Goal: Information Seeking & Learning: Learn about a topic

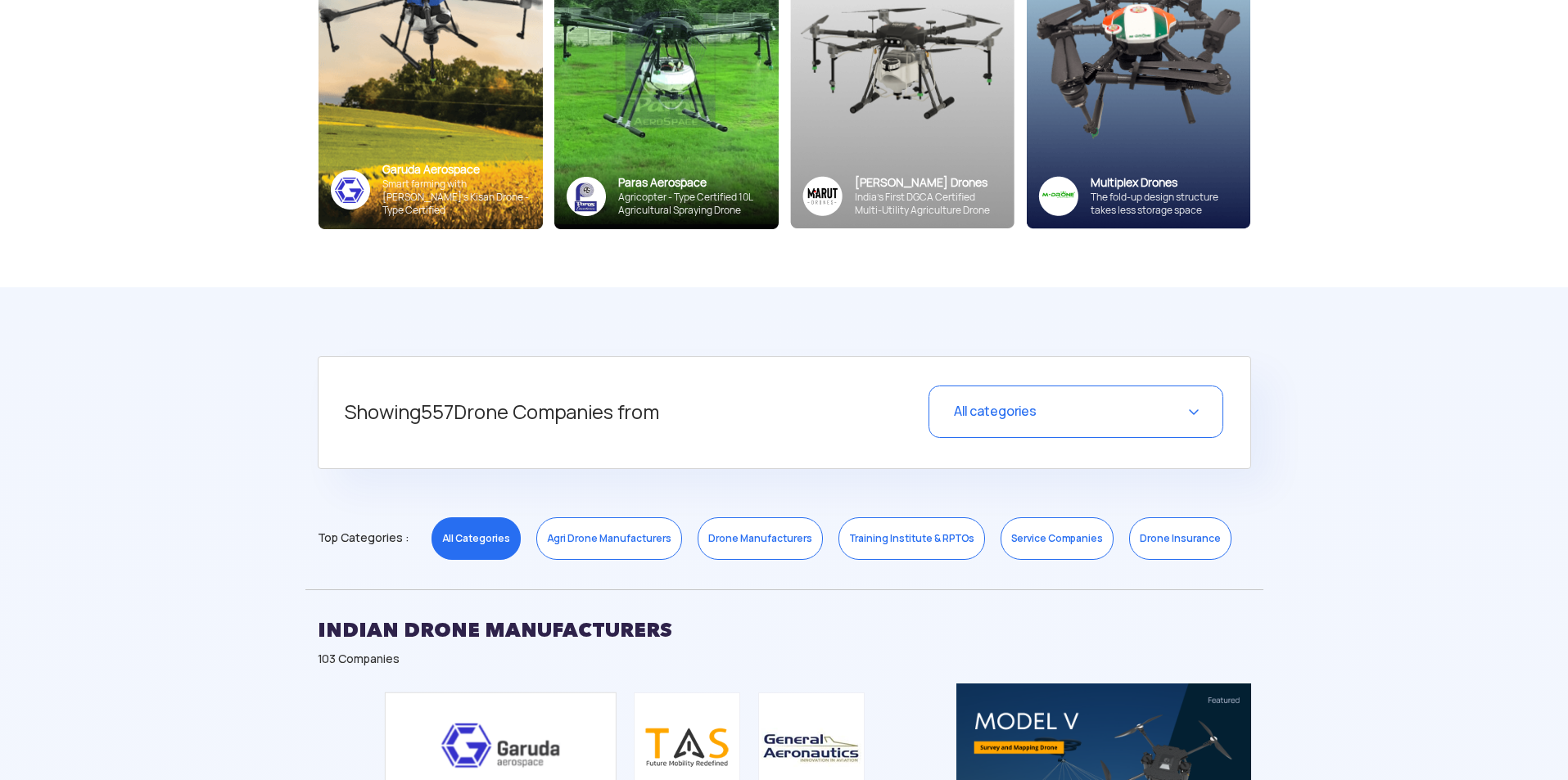
scroll to position [654, 0]
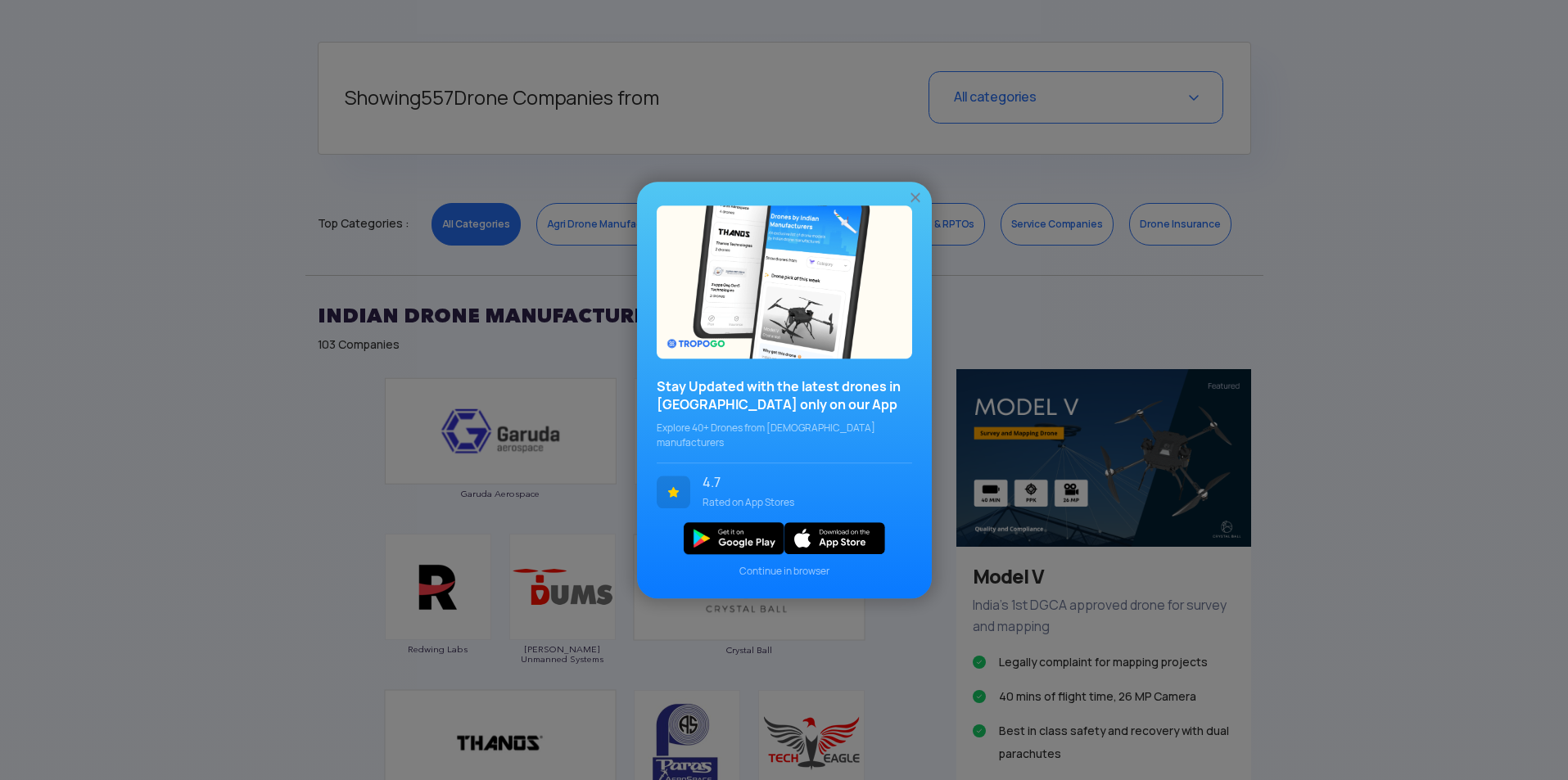
click at [917, 206] on img at bounding box center [915, 197] width 17 height 17
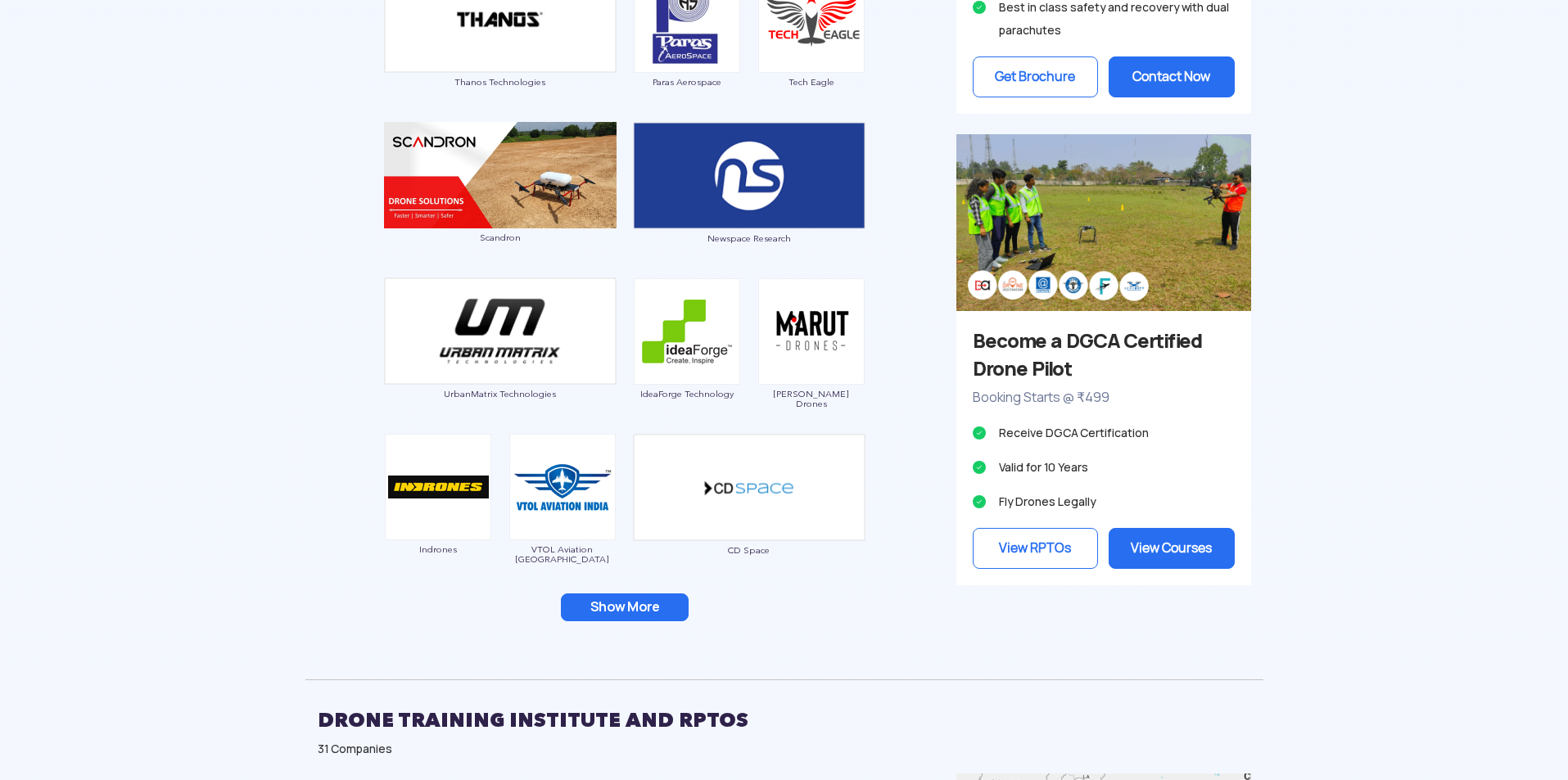
scroll to position [1391, 0]
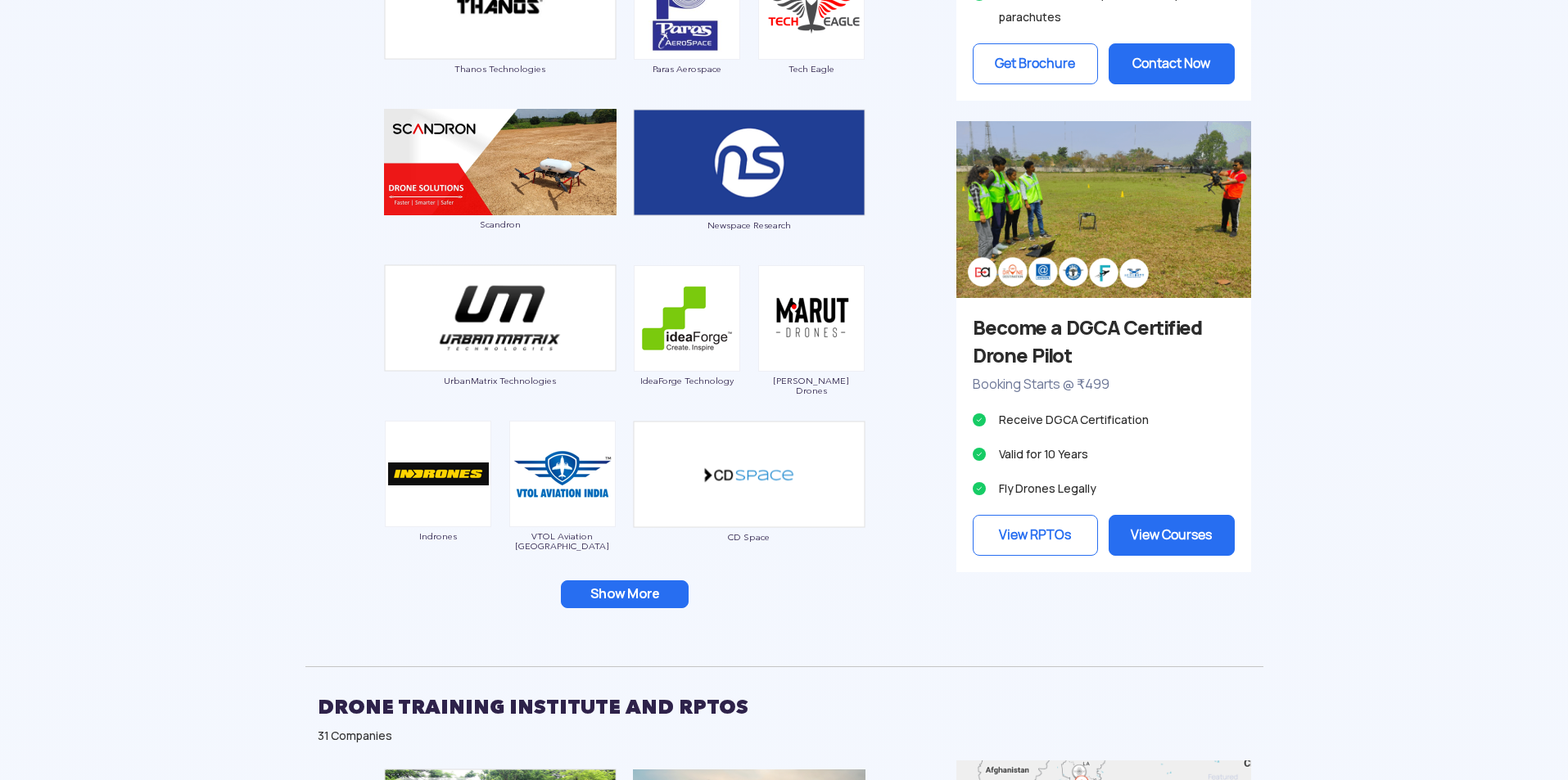
click at [642, 596] on button "Show More" at bounding box center [624, 595] width 127 height 28
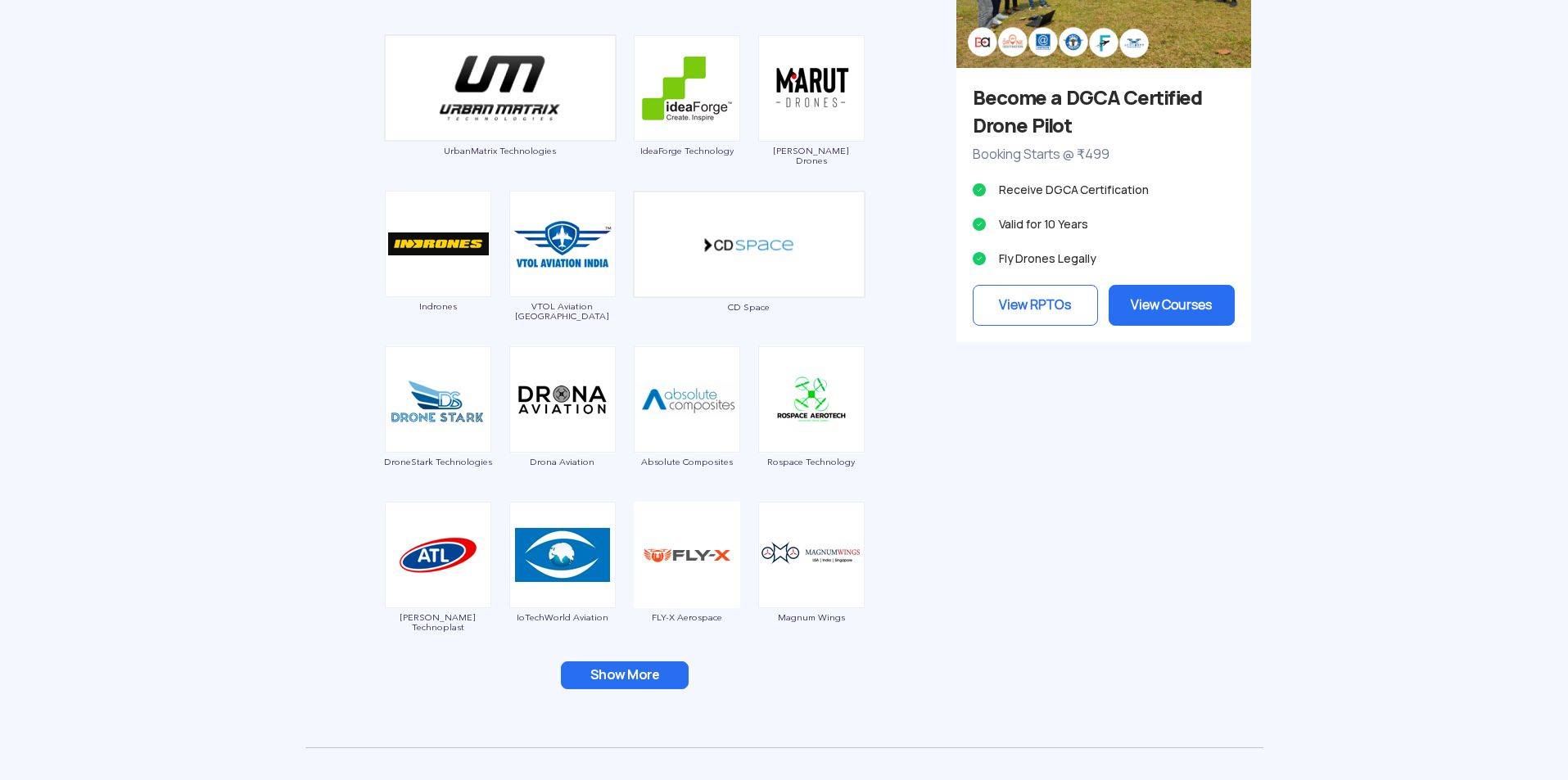
scroll to position [1719, 0]
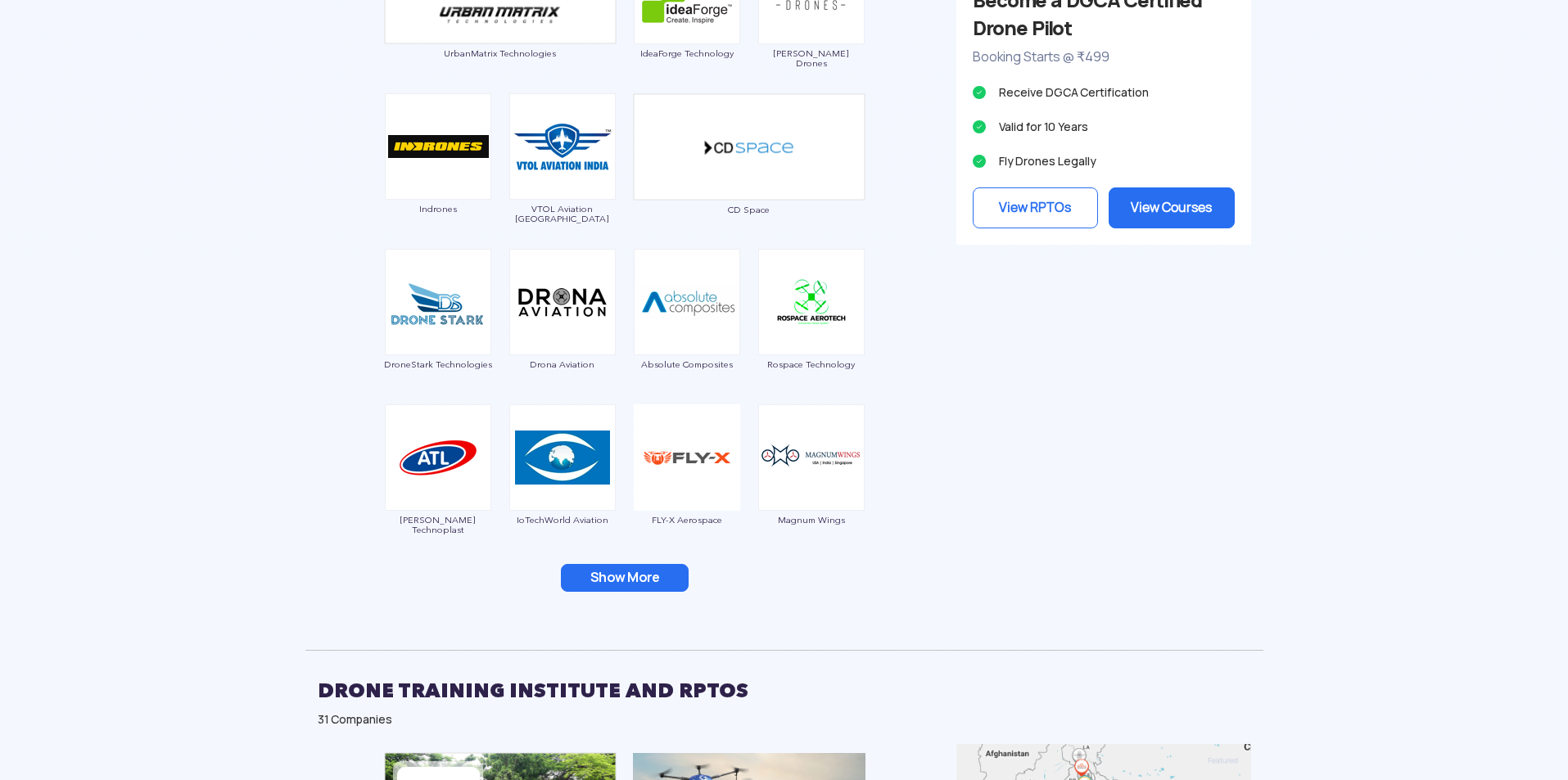
click at [644, 580] on button "Show More" at bounding box center [624, 578] width 127 height 28
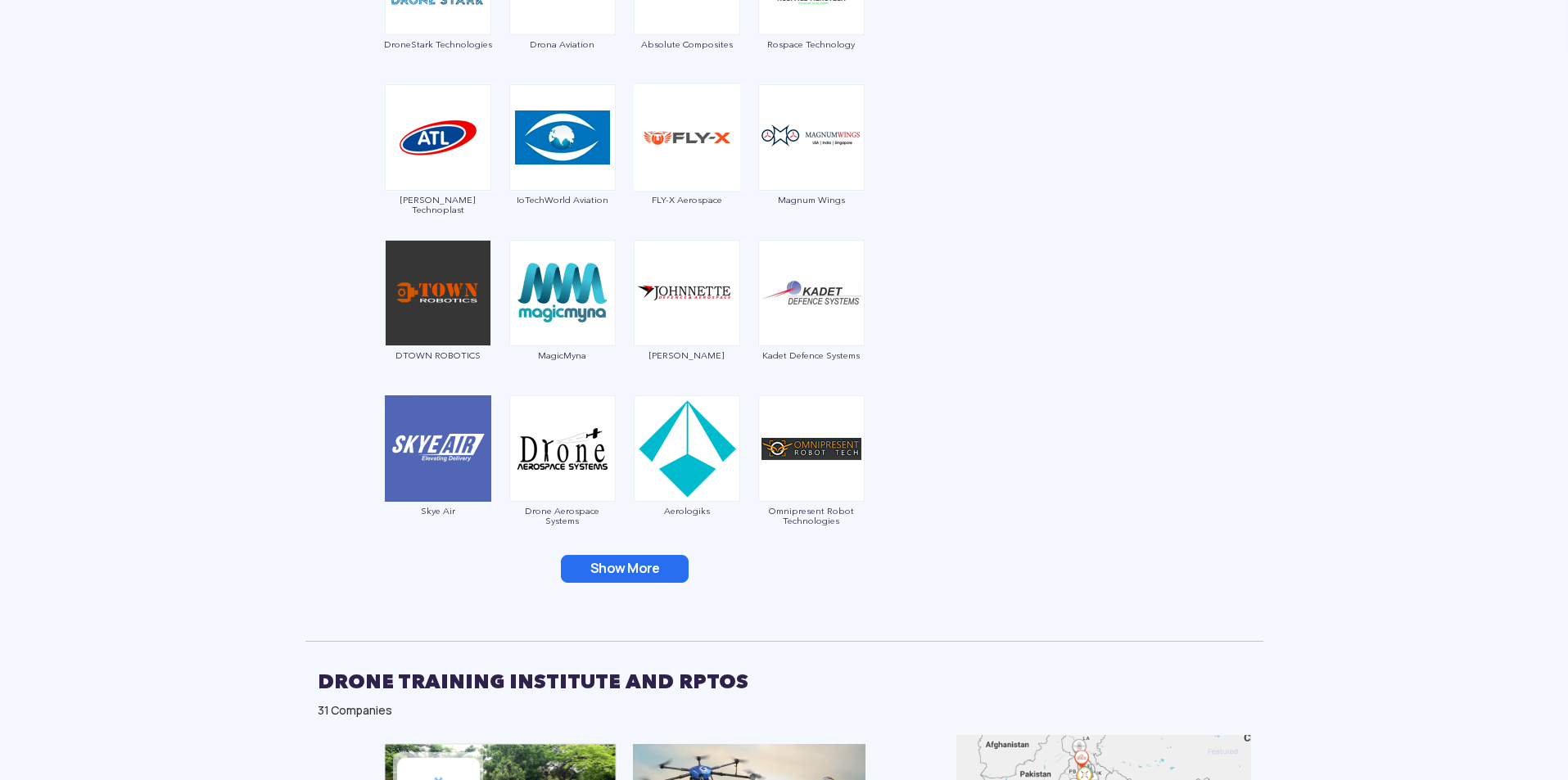
scroll to position [2046, 0]
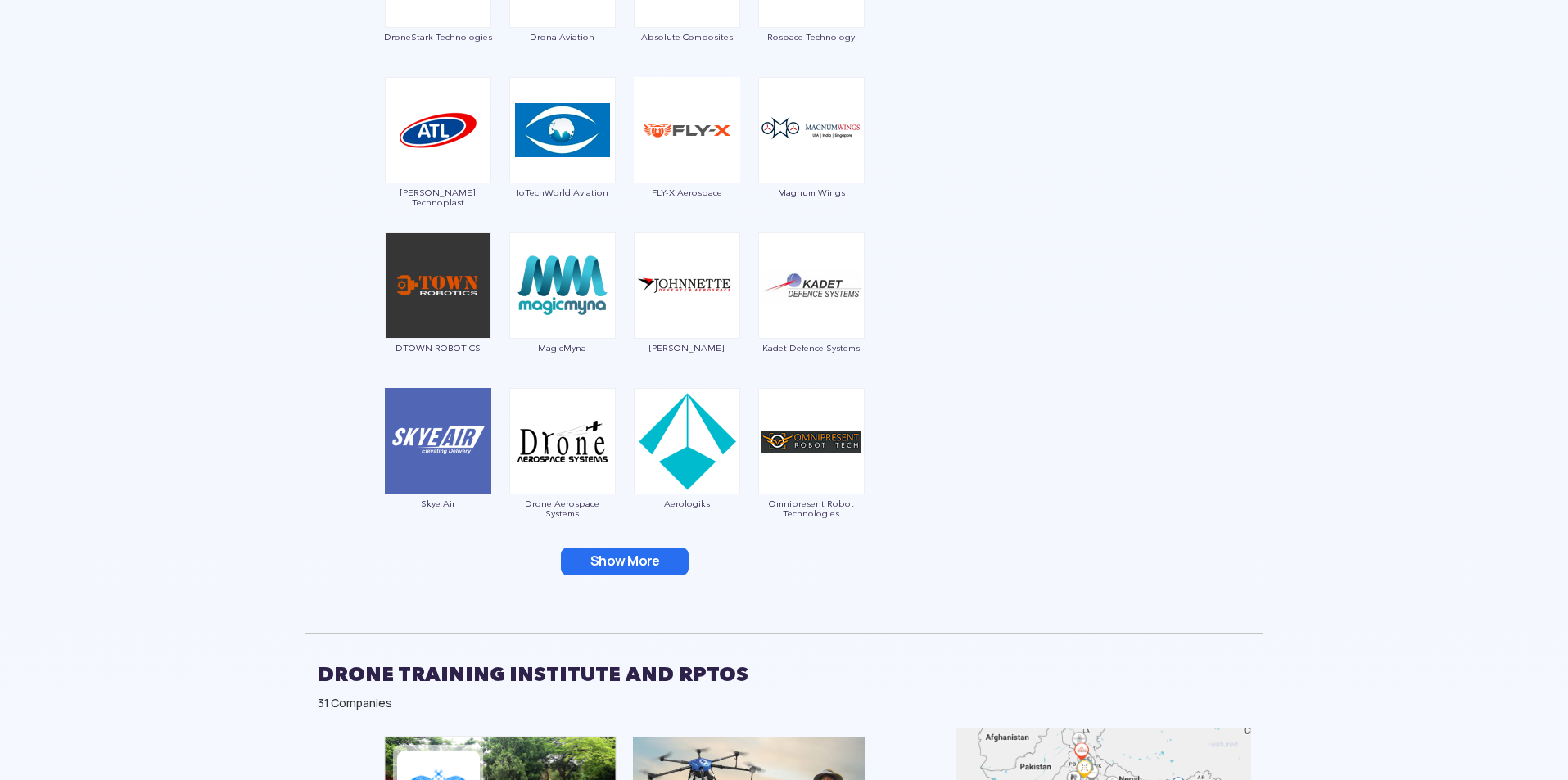
click at [676, 560] on button "Show More" at bounding box center [624, 561] width 127 height 28
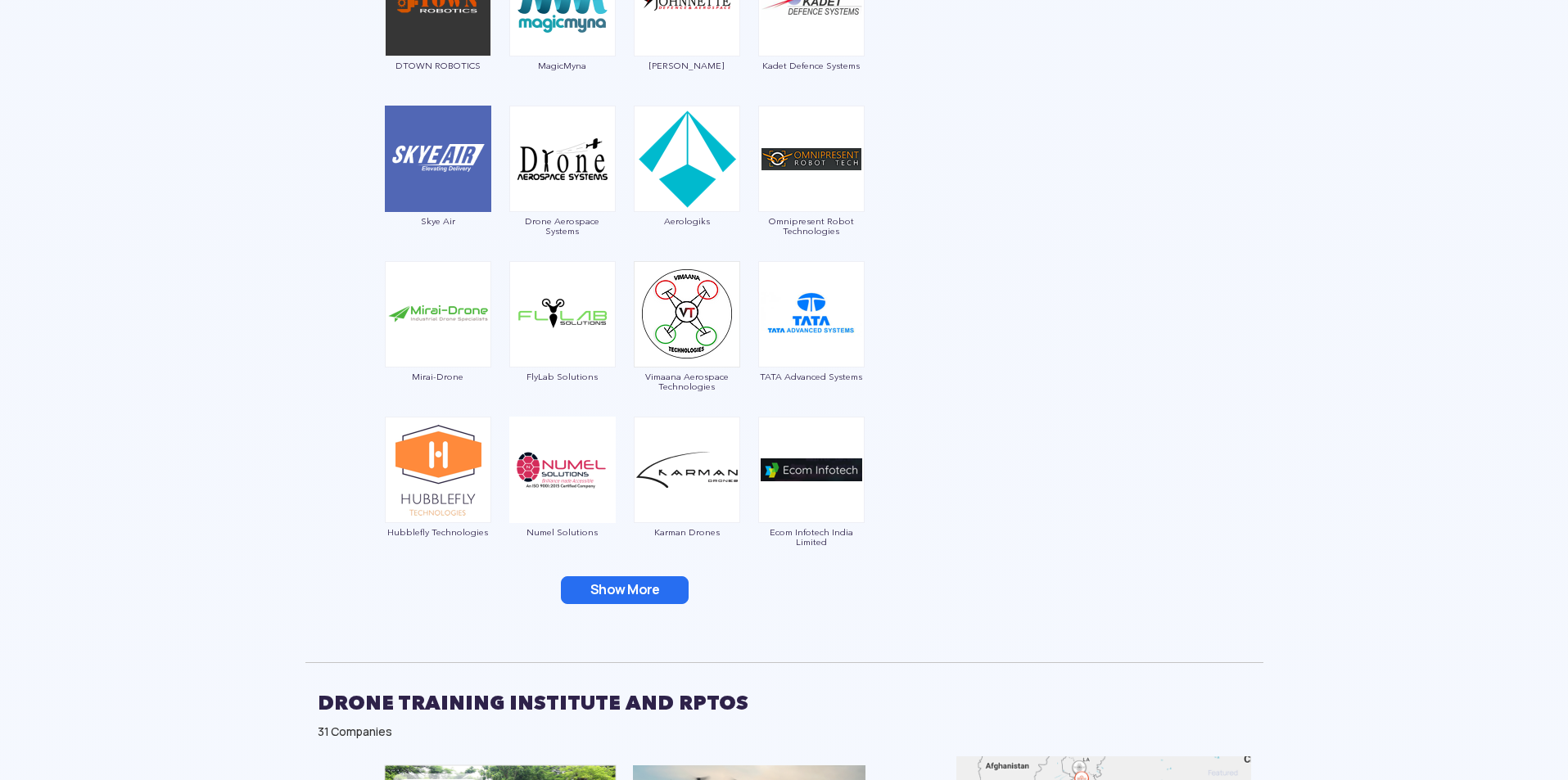
scroll to position [2373, 0]
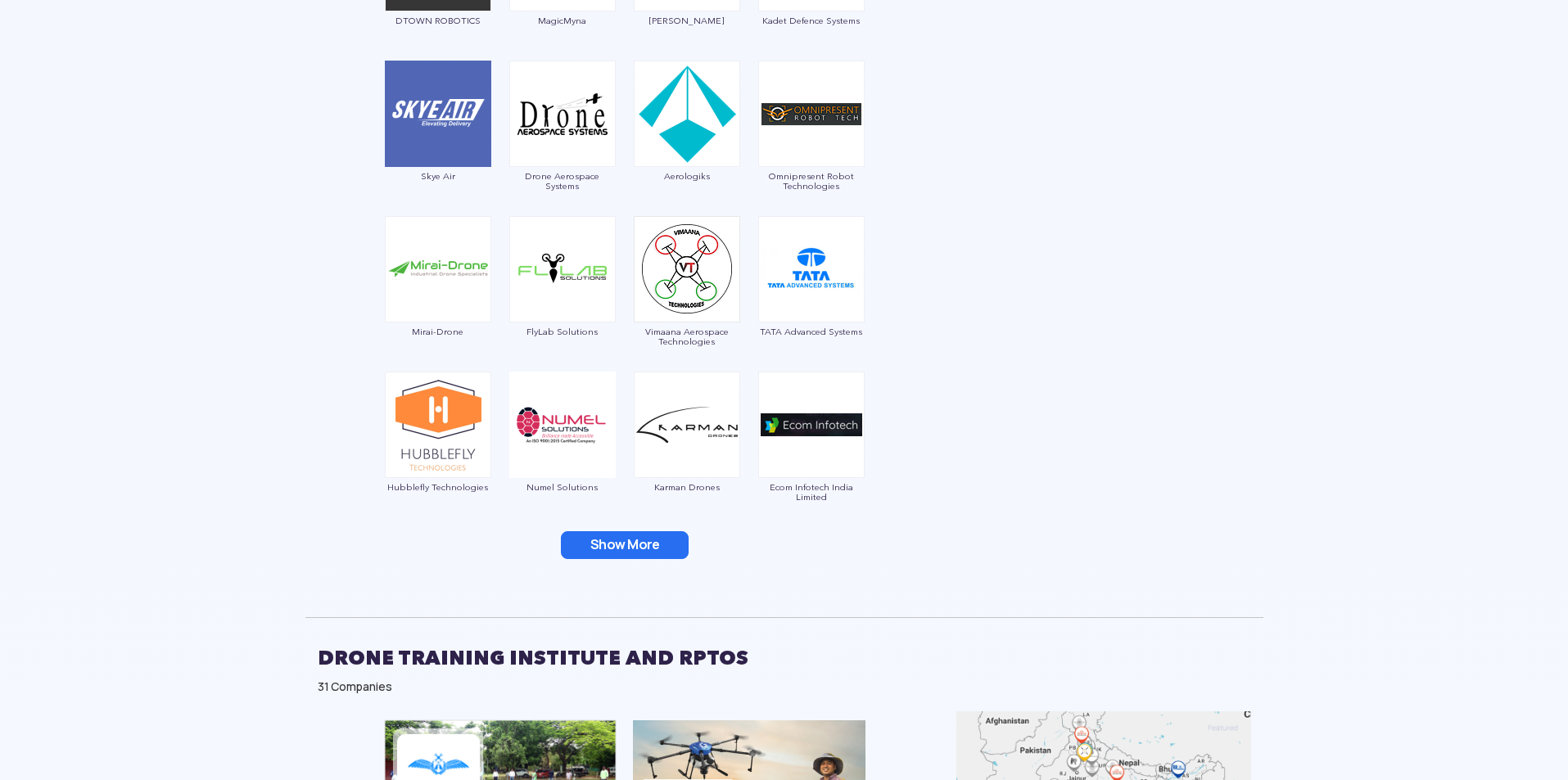
click at [664, 534] on button "Show More" at bounding box center [624, 545] width 127 height 28
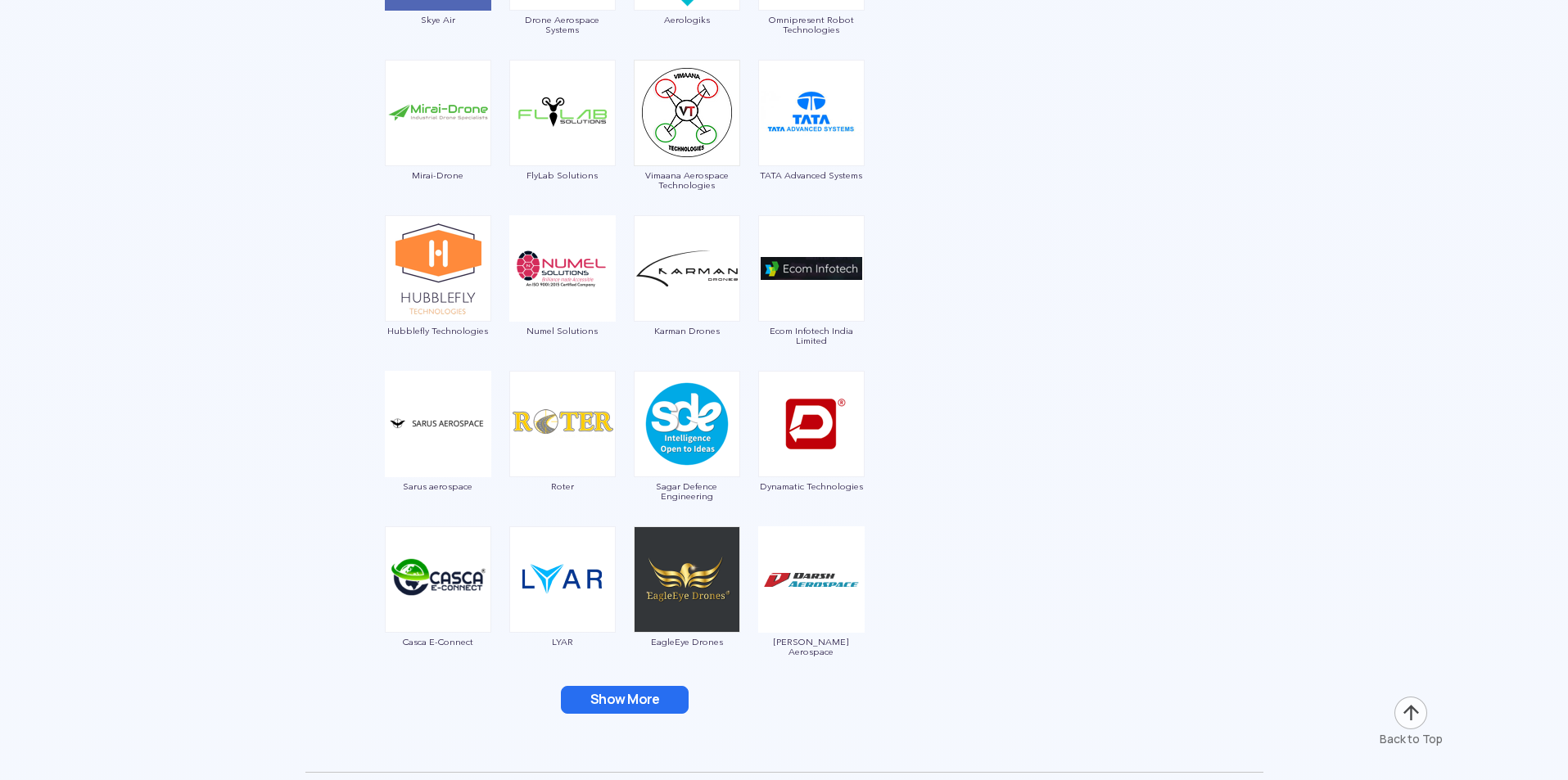
scroll to position [2701, 0]
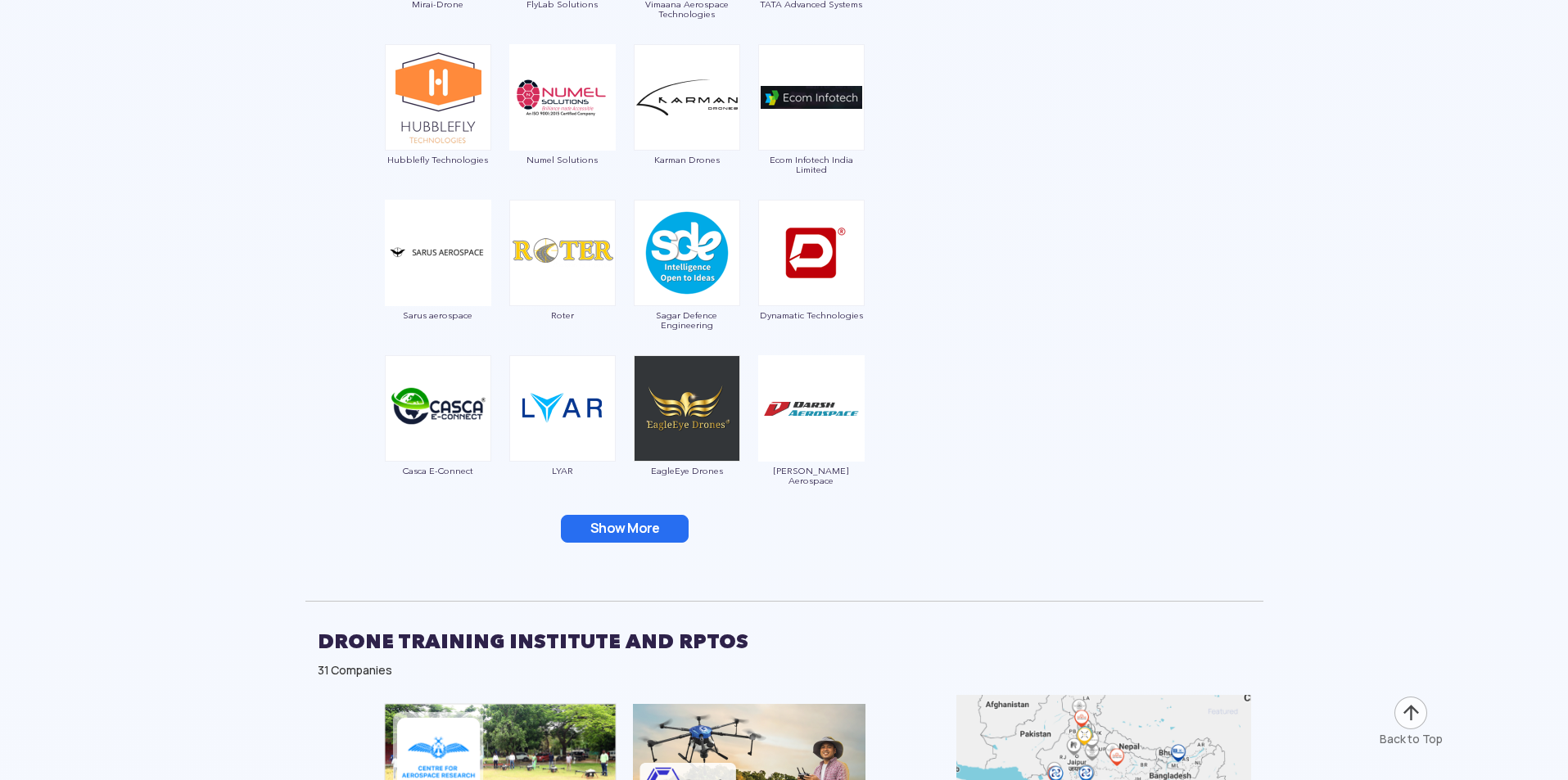
click at [660, 522] on button "Show More" at bounding box center [624, 529] width 127 height 28
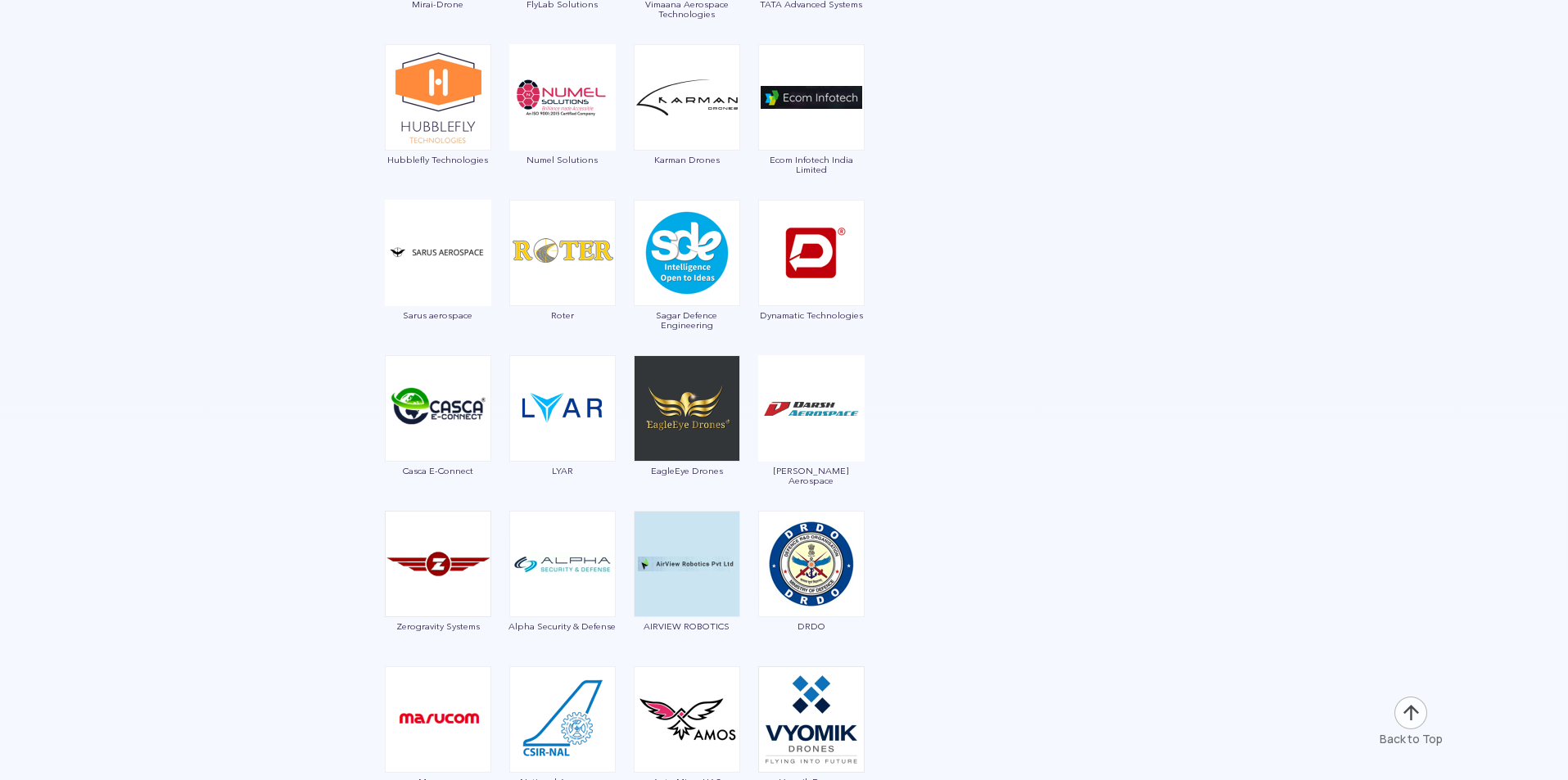
scroll to position [2946, 0]
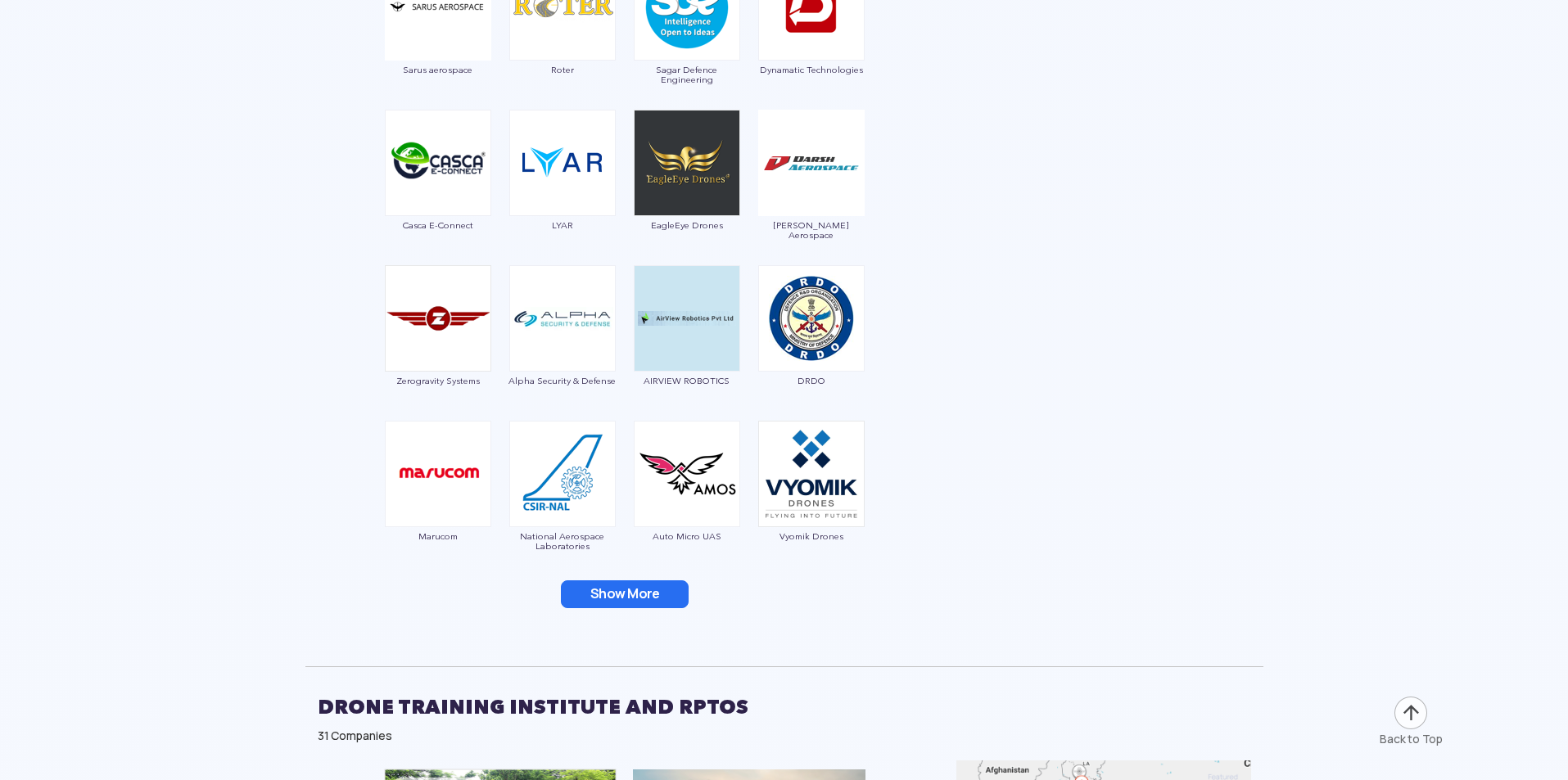
click at [681, 584] on button "Show More" at bounding box center [624, 595] width 127 height 28
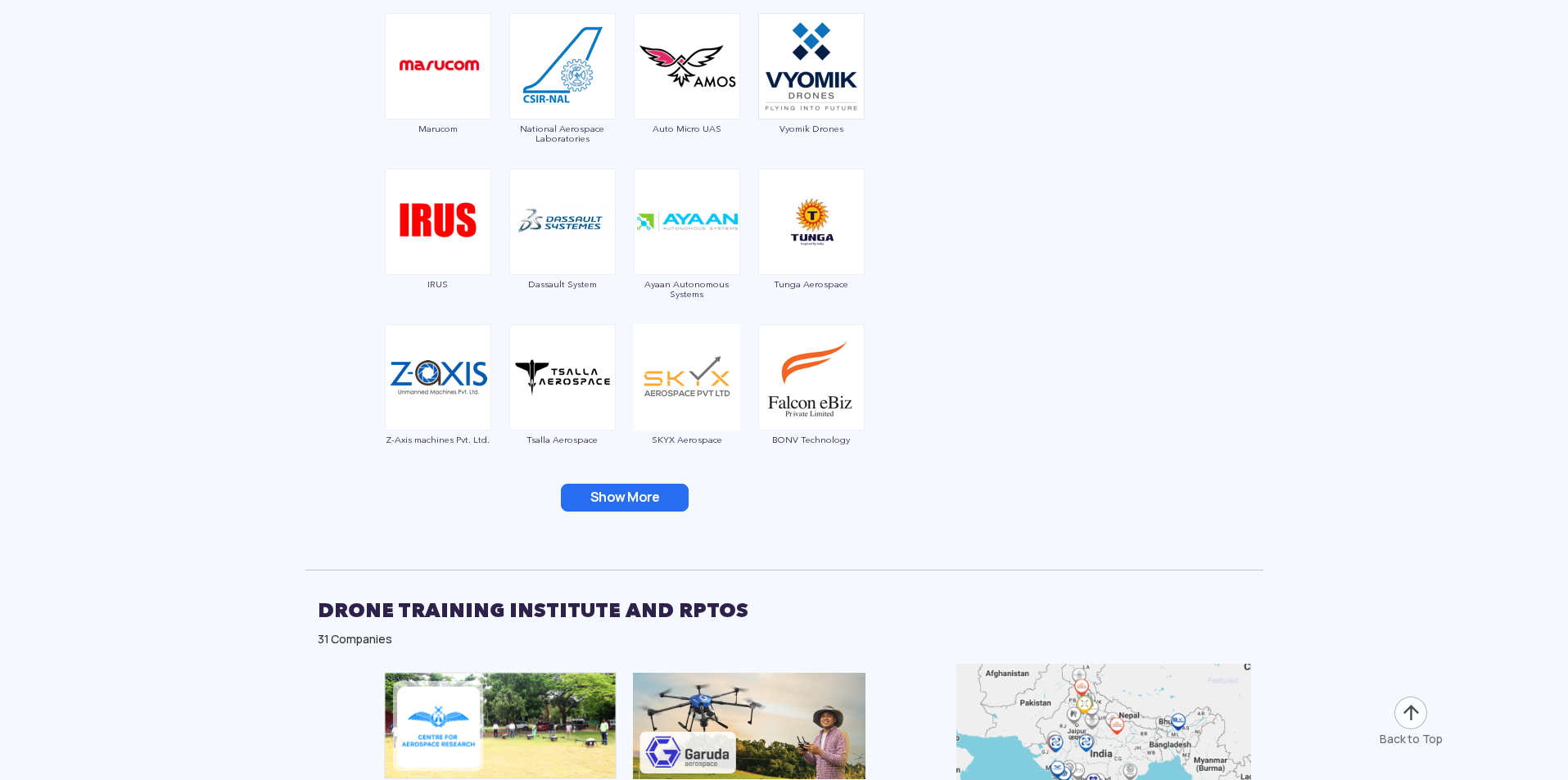
scroll to position [3355, 0]
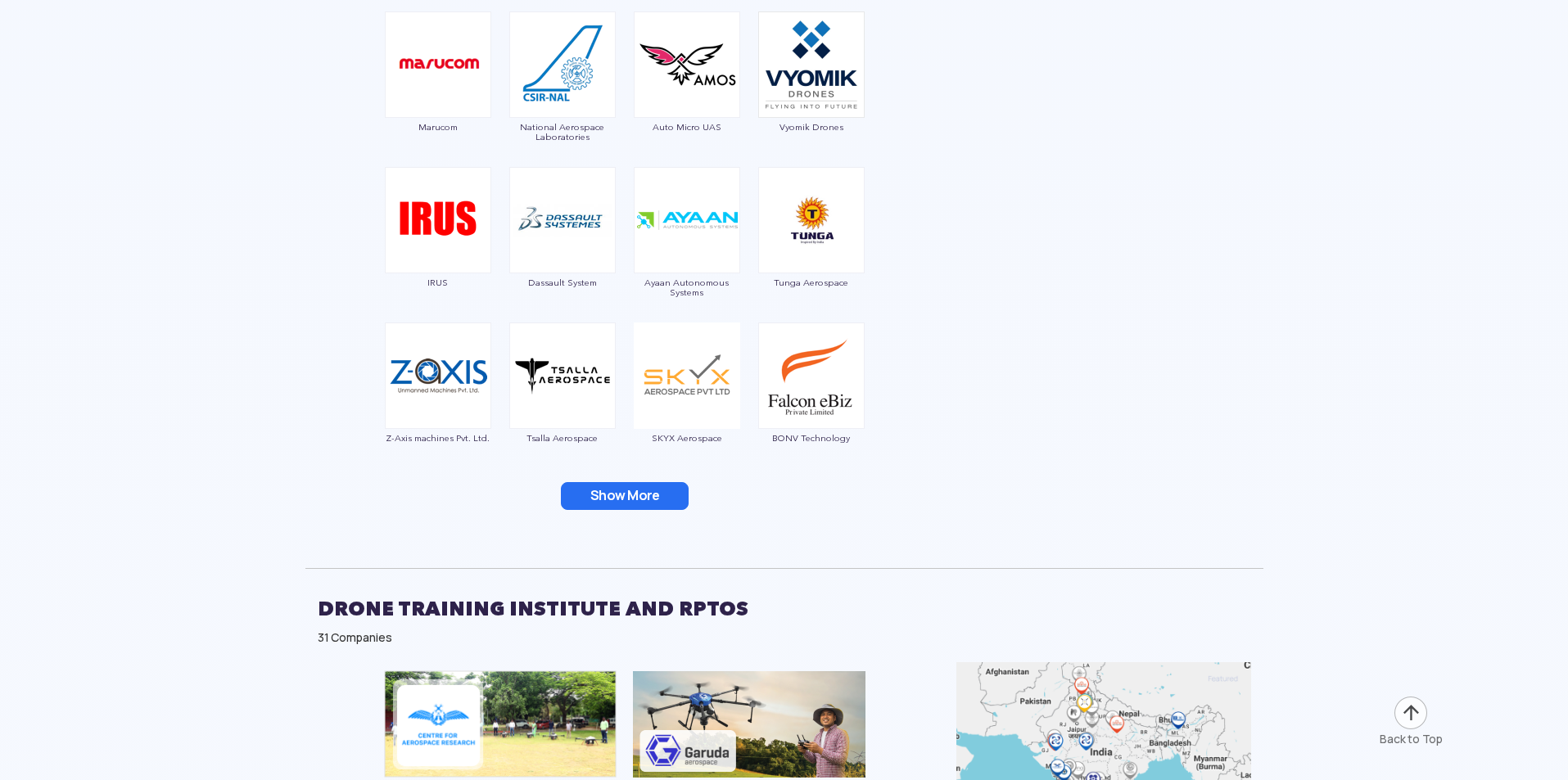
click at [629, 491] on button "Show More" at bounding box center [624, 496] width 127 height 28
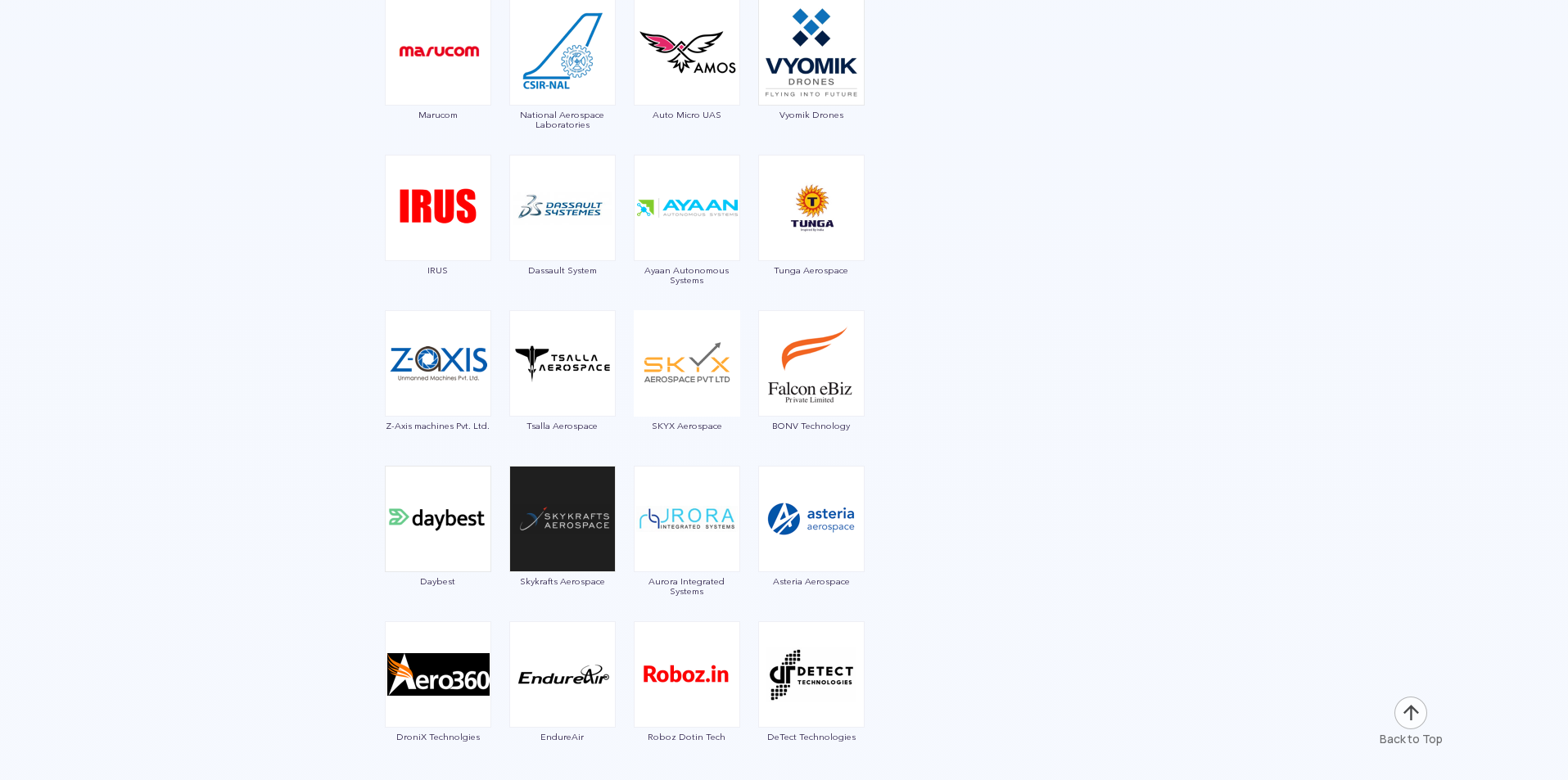
scroll to position [3683, 0]
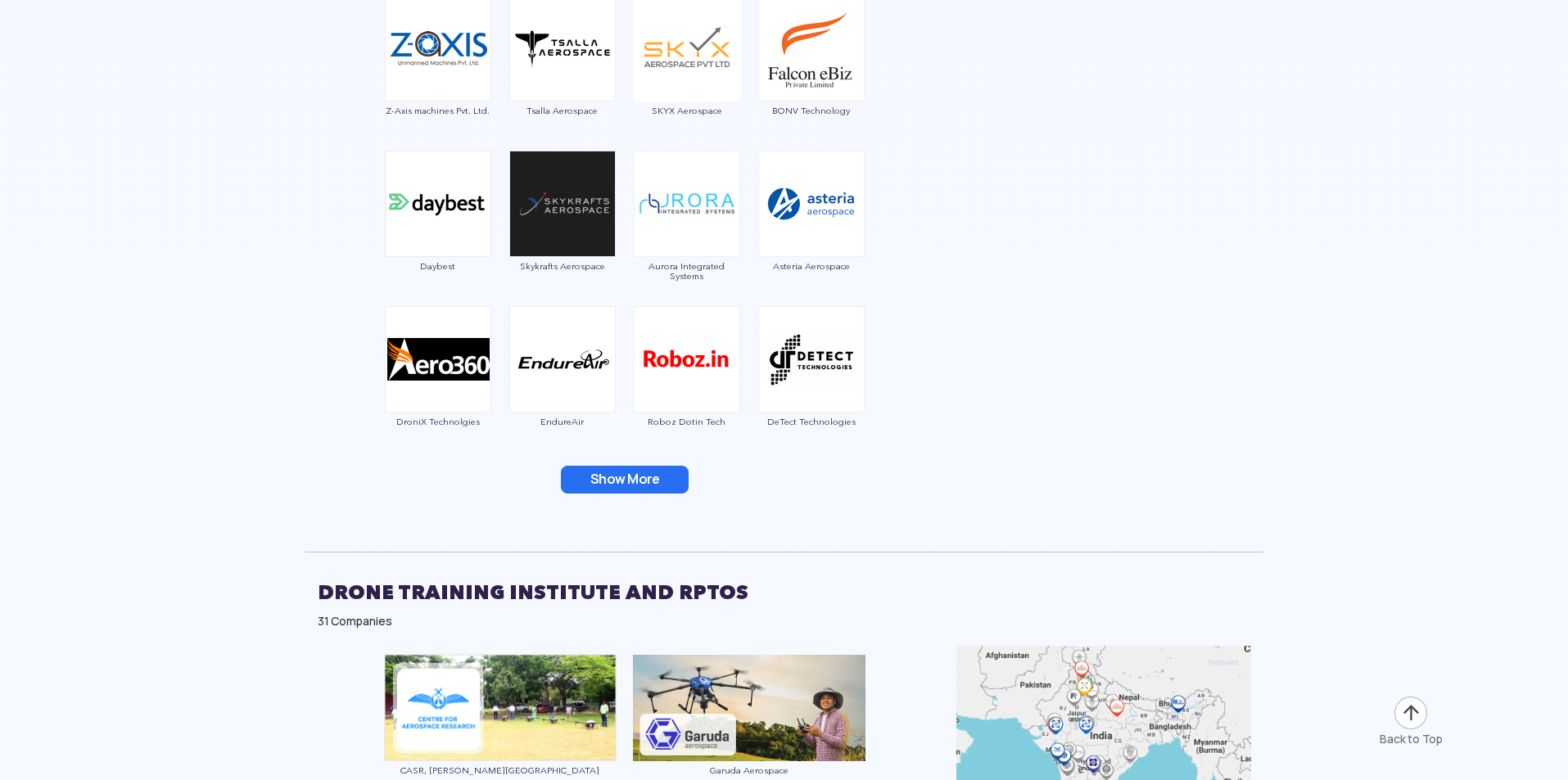
click at [659, 475] on button "Show More" at bounding box center [624, 480] width 127 height 28
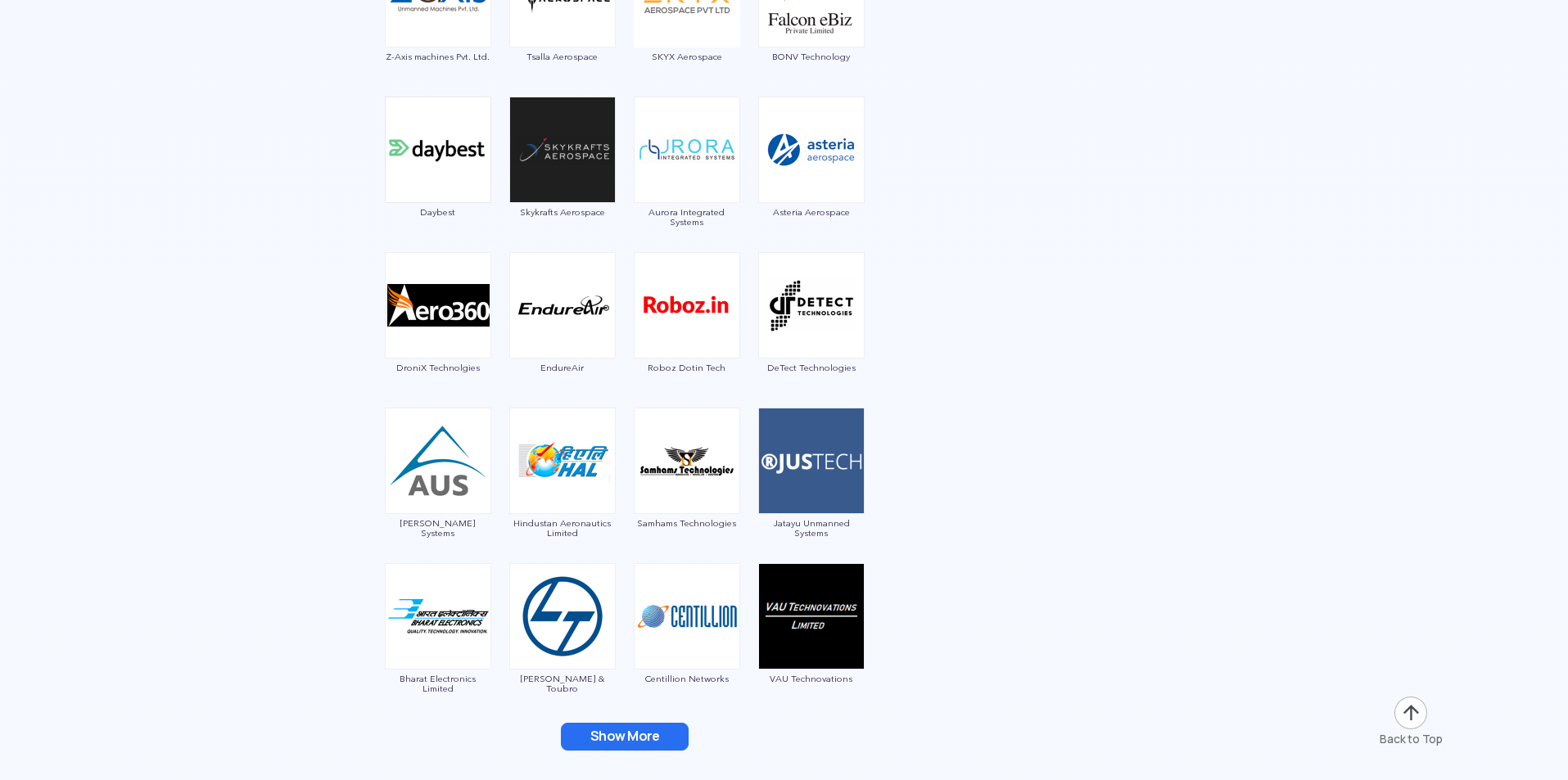
scroll to position [4010, 0]
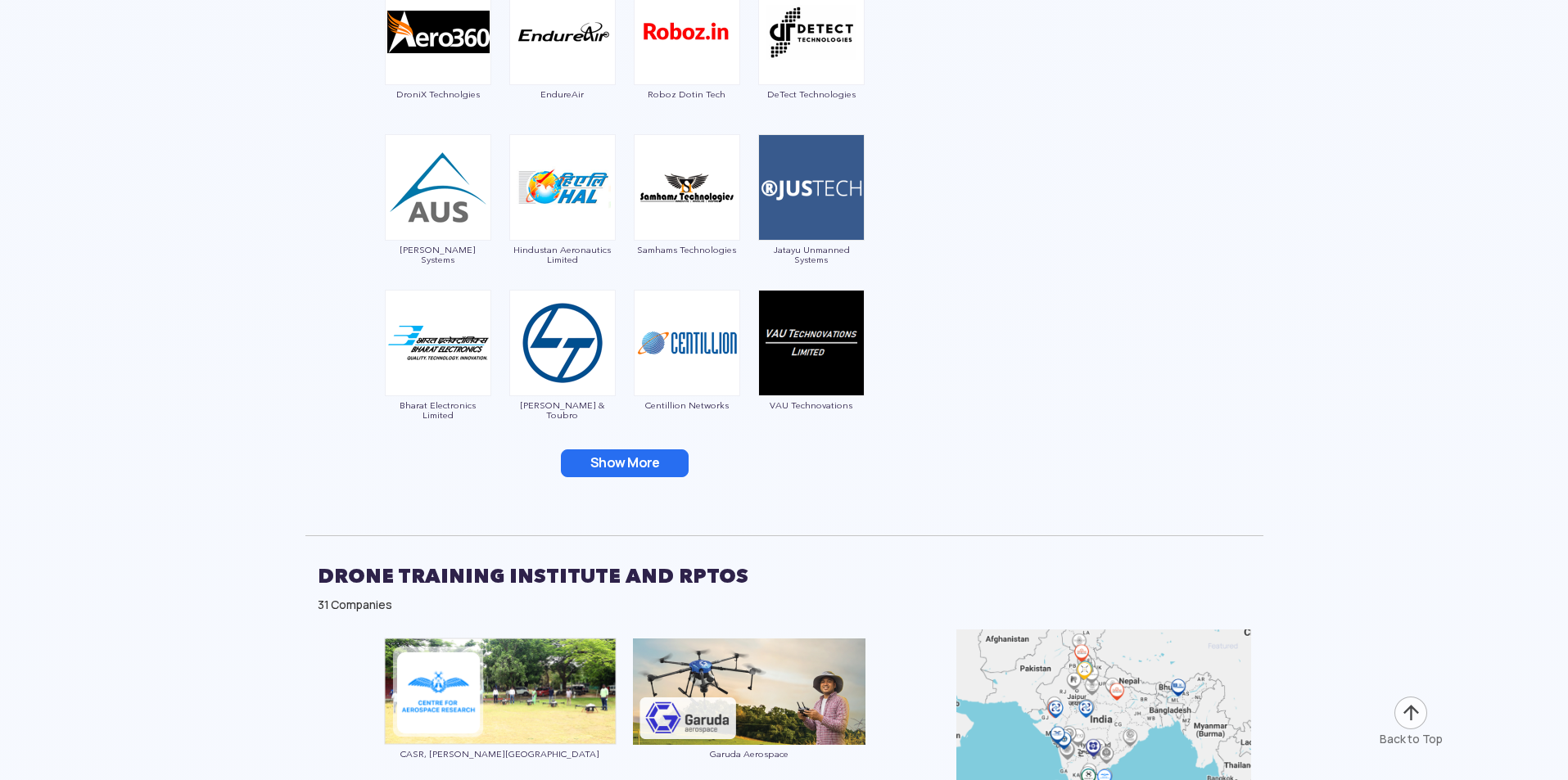
click at [629, 473] on button "Show More" at bounding box center [624, 463] width 127 height 28
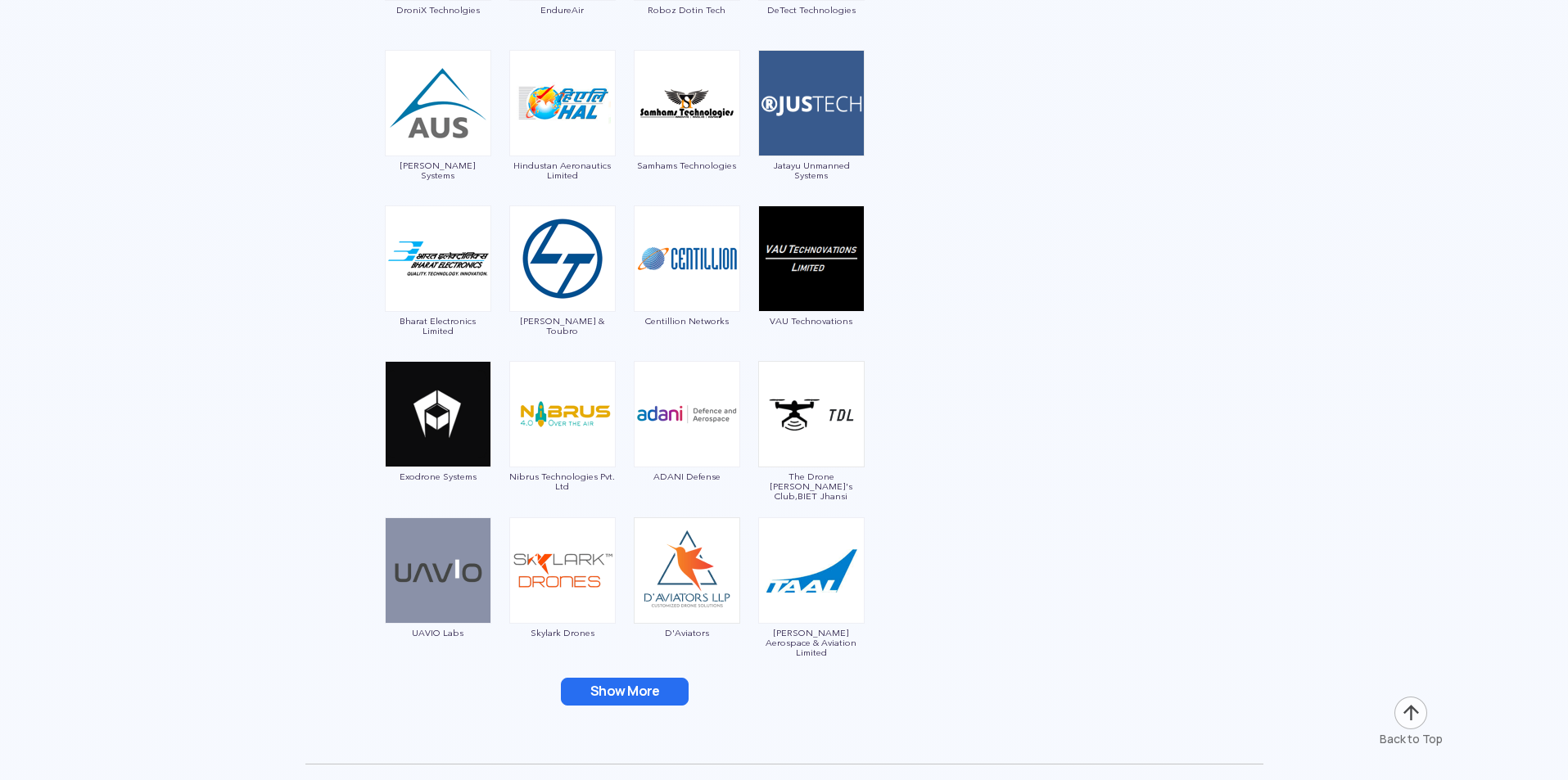
scroll to position [4256, 0]
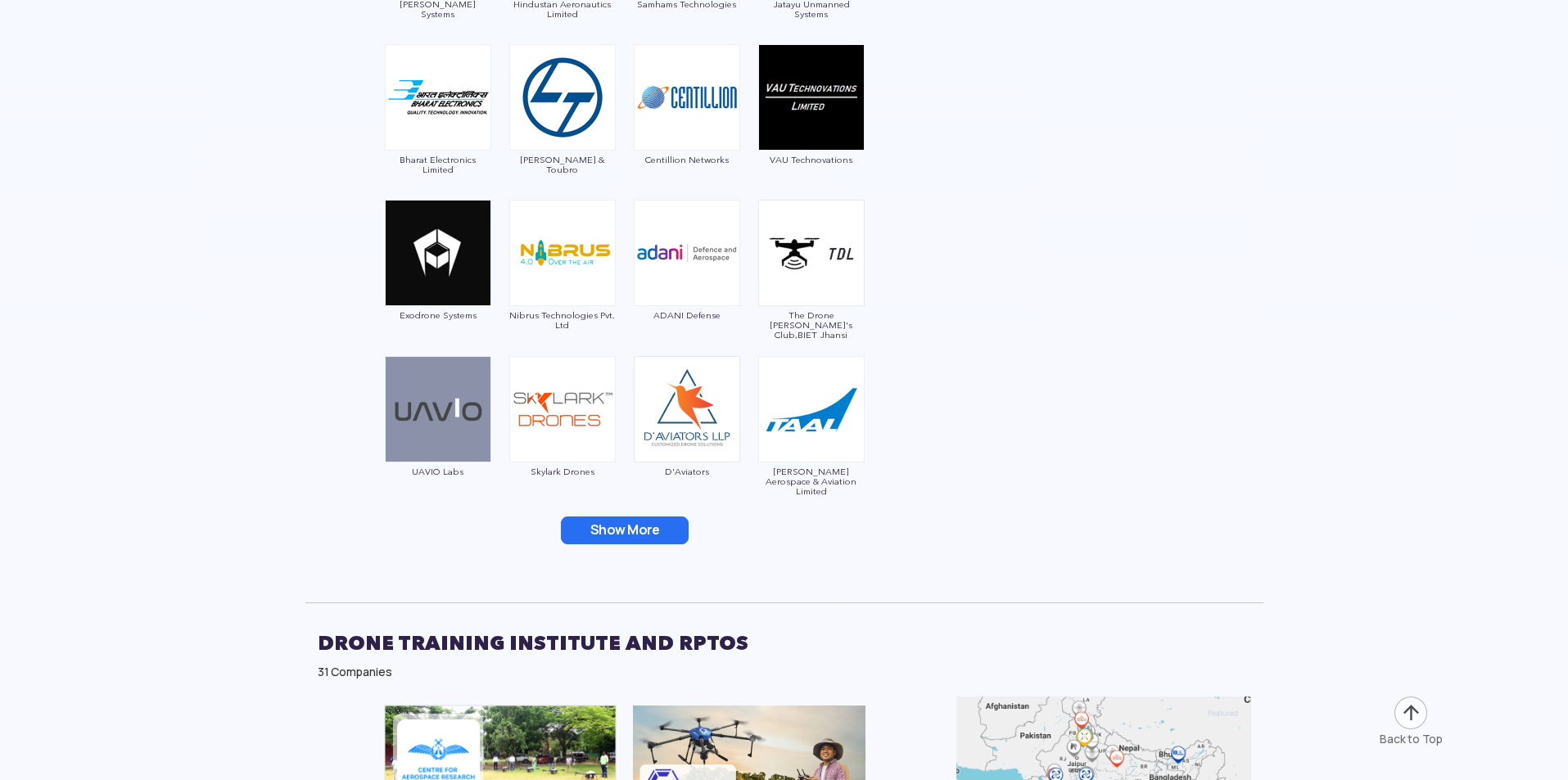
drag, startPoint x: 606, startPoint y: 509, endPoint x: 635, endPoint y: 498, distance: 31.0
click at [657, 516] on button "Show More" at bounding box center [624, 531] width 127 height 28
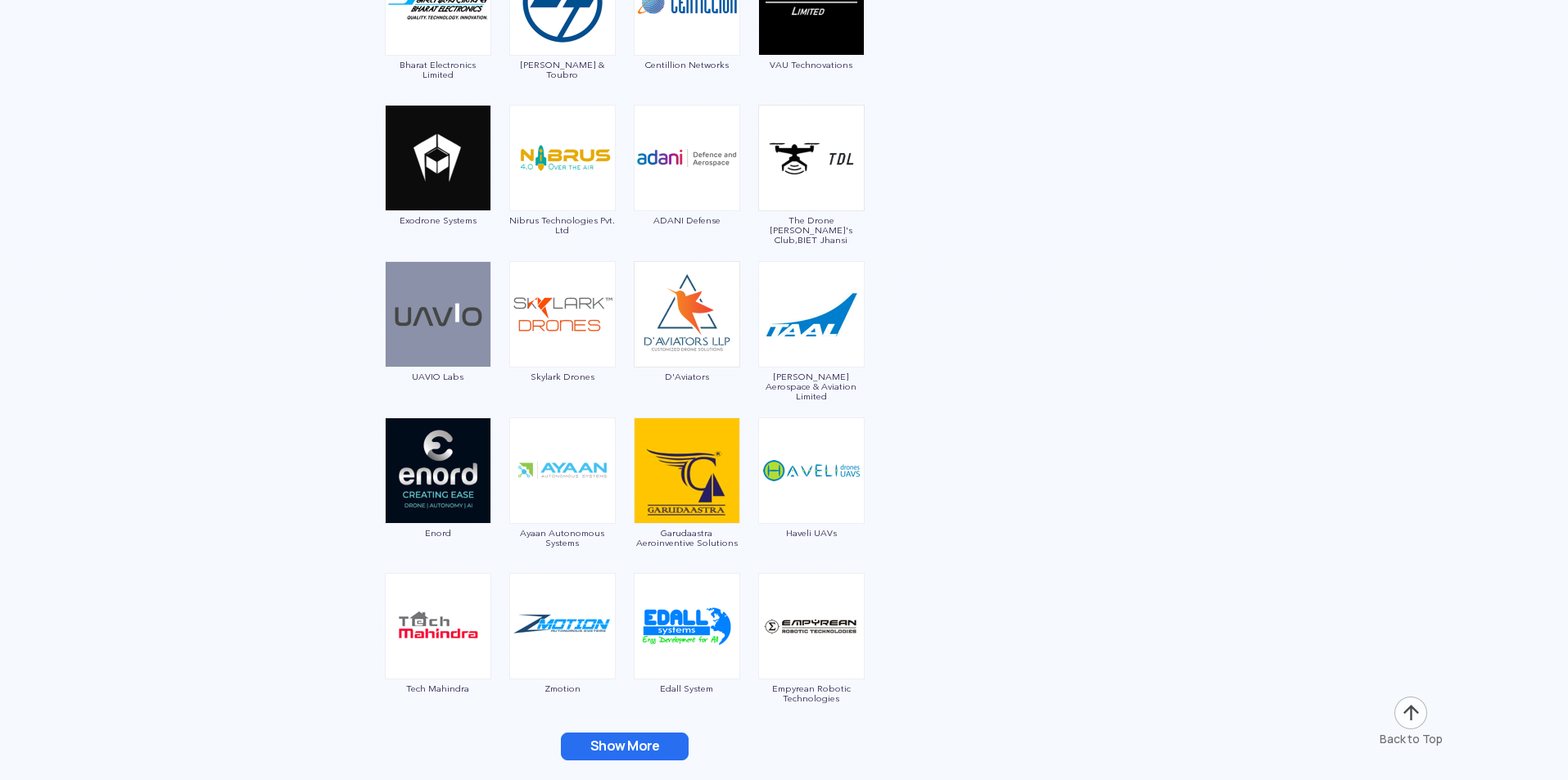
scroll to position [4582, 0]
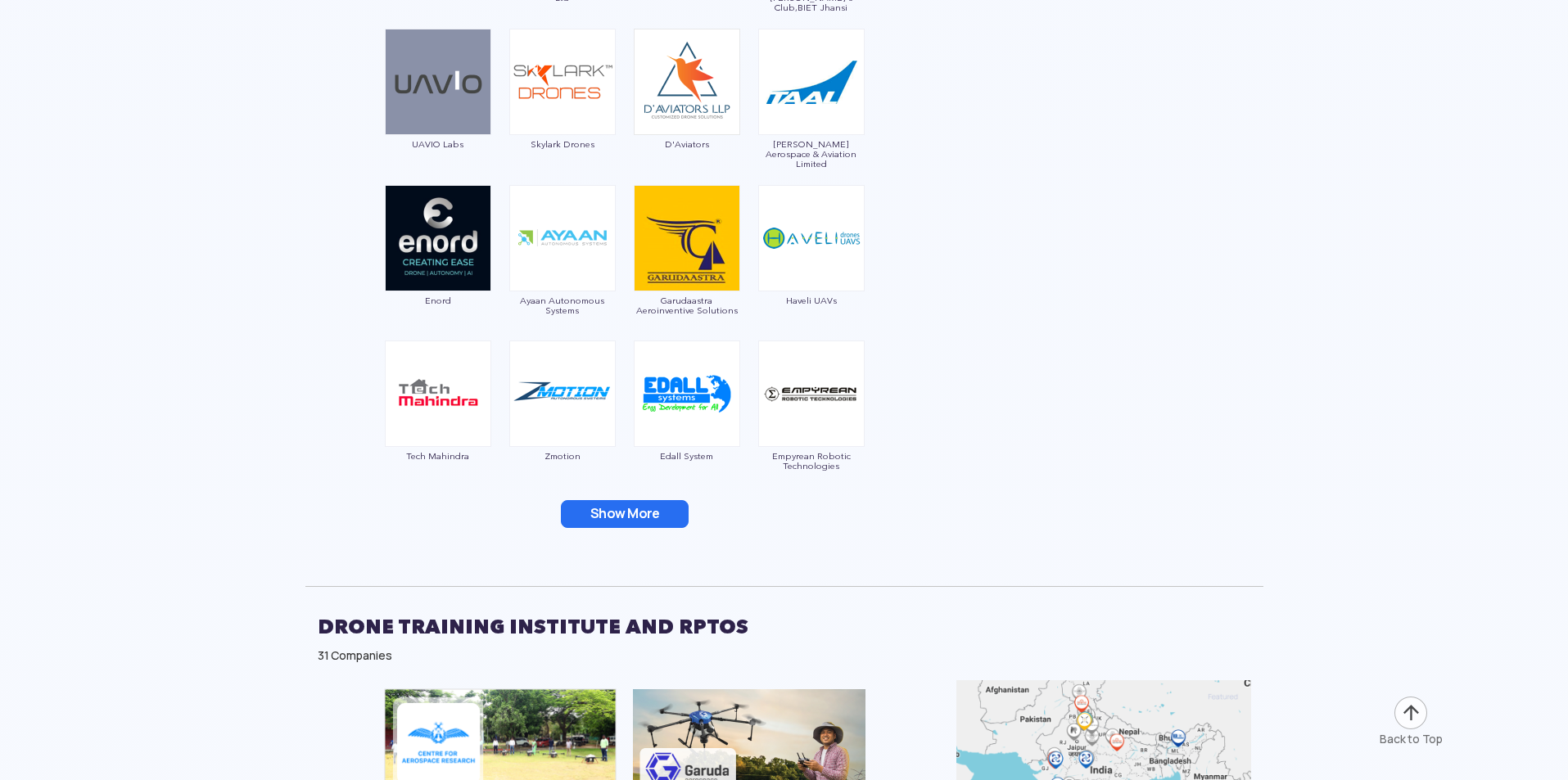
drag, startPoint x: 578, startPoint y: 509, endPoint x: 590, endPoint y: 501, distance: 14.4
click at [578, 509] on button "Show More" at bounding box center [624, 514] width 127 height 28
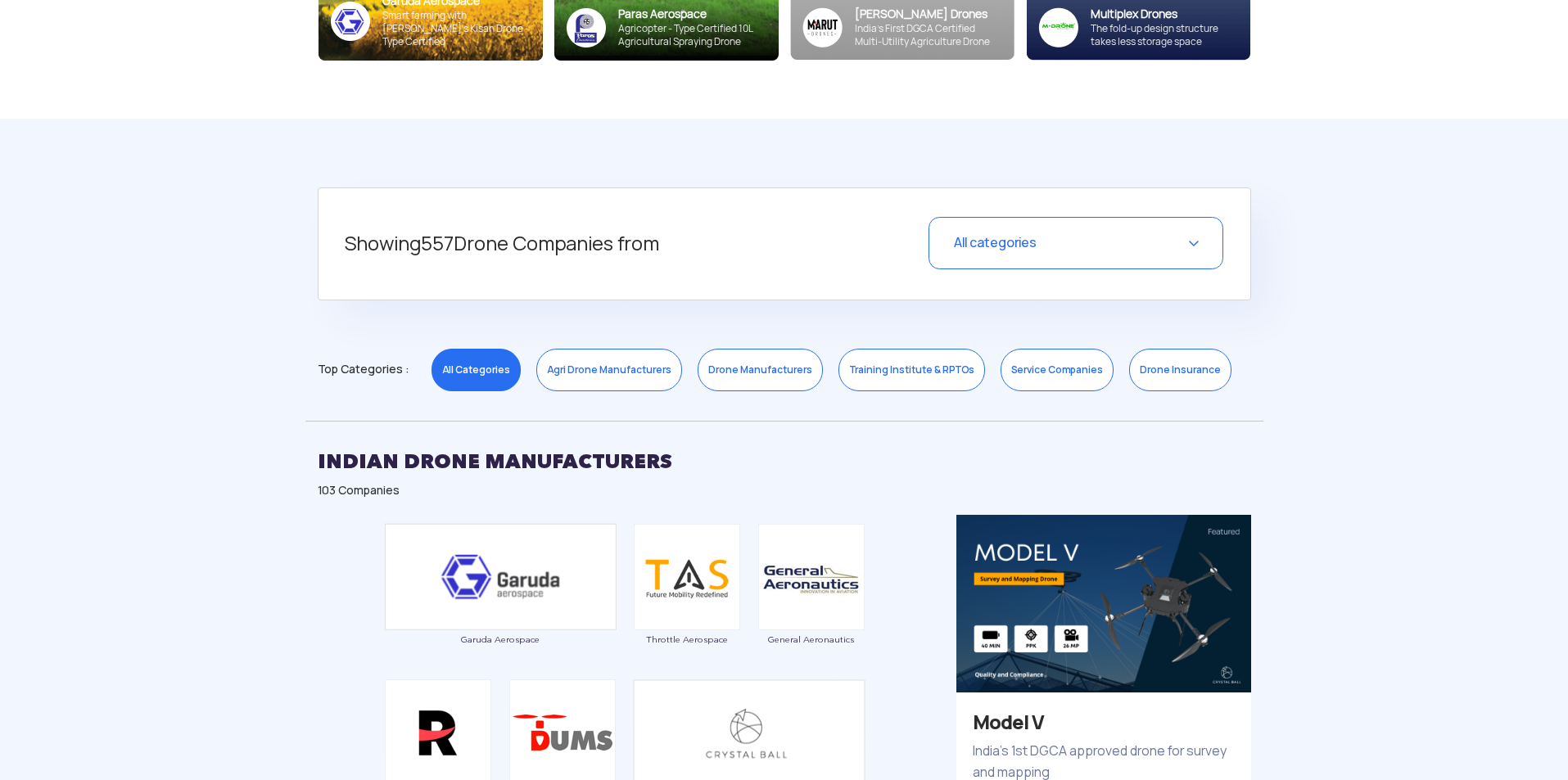
scroll to position [573, 0]
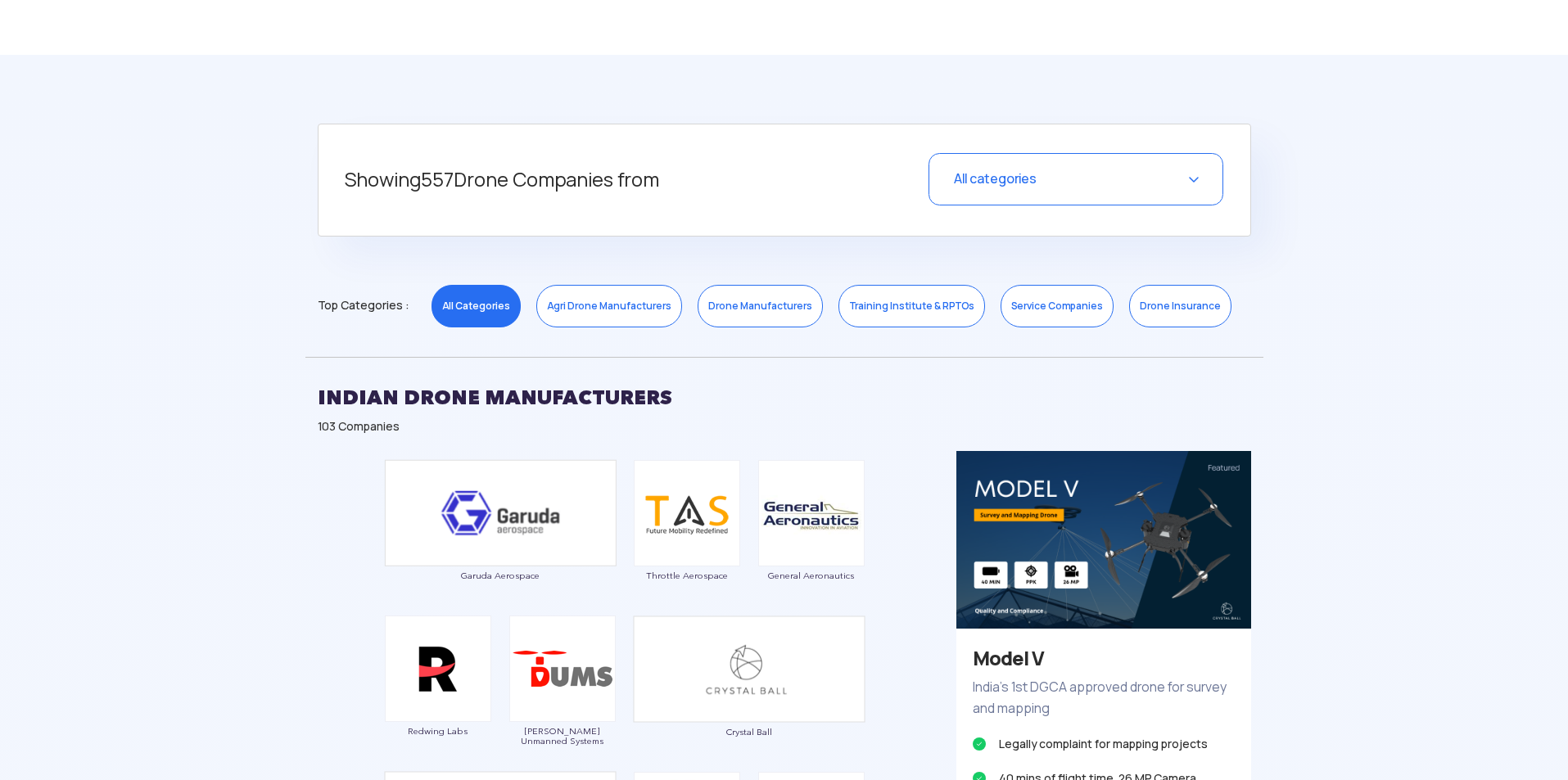
click at [1158, 199] on div "All categories" at bounding box center [1076, 179] width 294 height 53
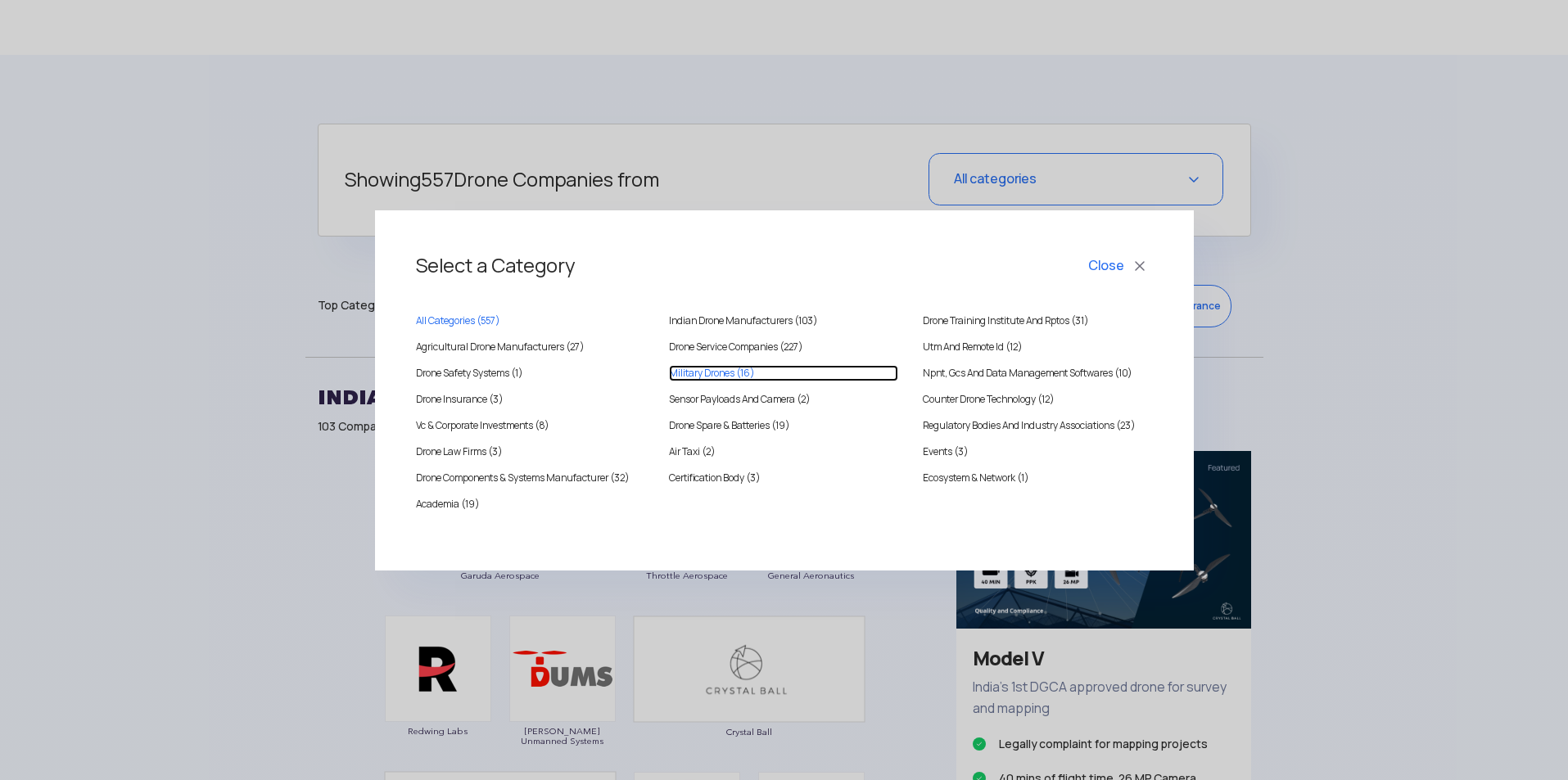
click at [737, 379] on Drones "Military Drones (16)" at bounding box center [783, 373] width 229 height 17
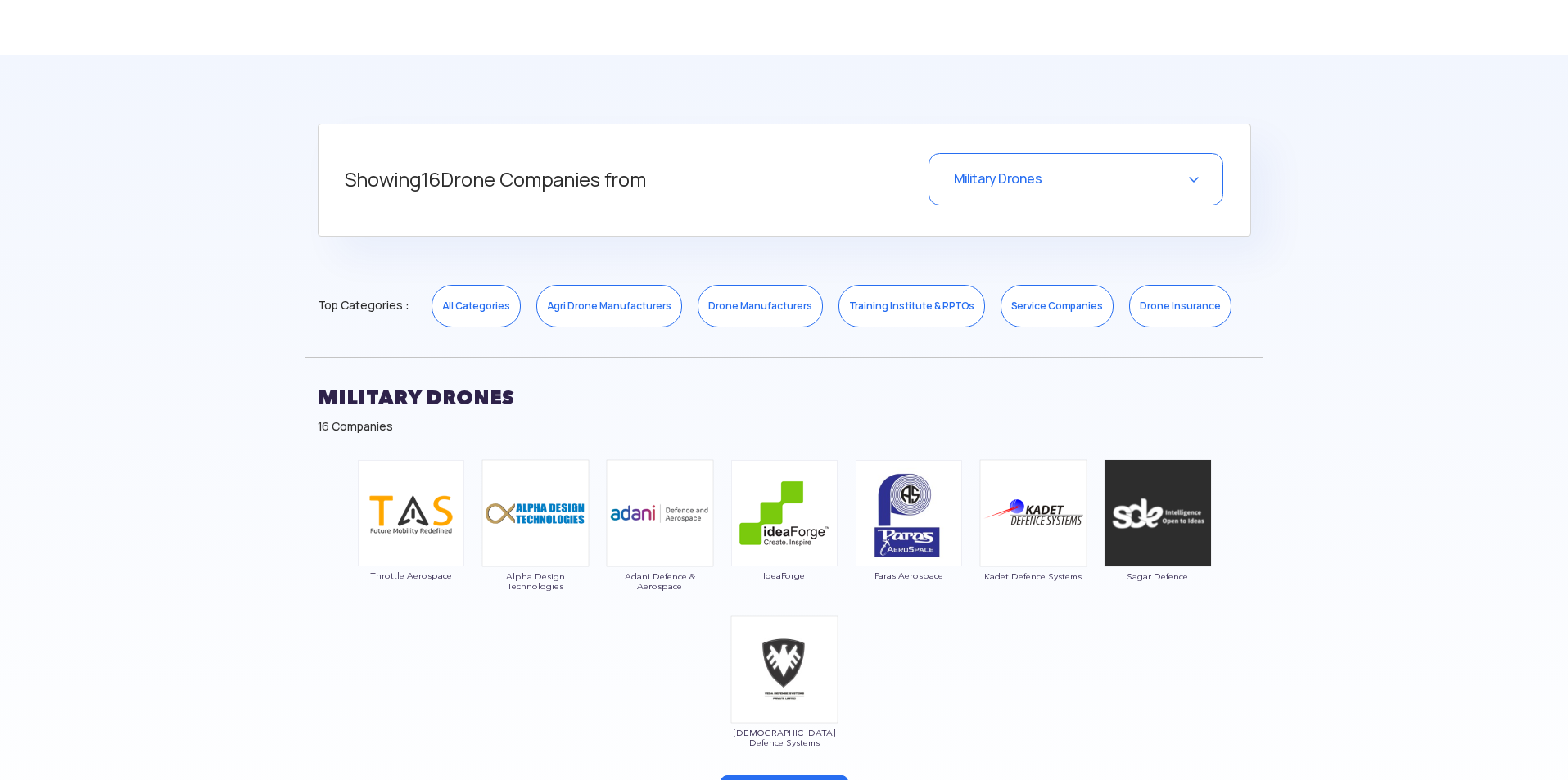
scroll to position [654, 0]
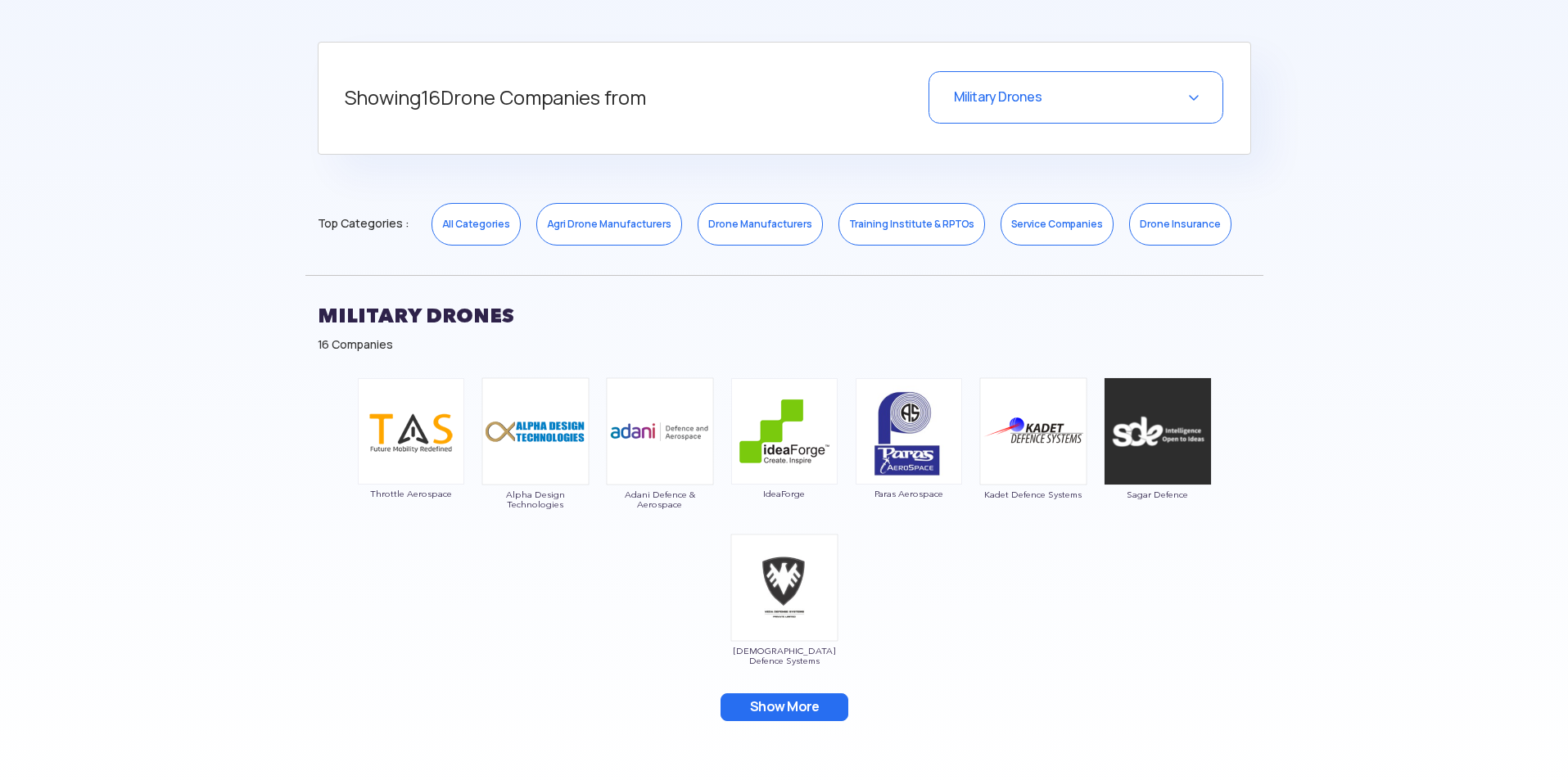
click at [818, 710] on button "Show More" at bounding box center [784, 707] width 127 height 28
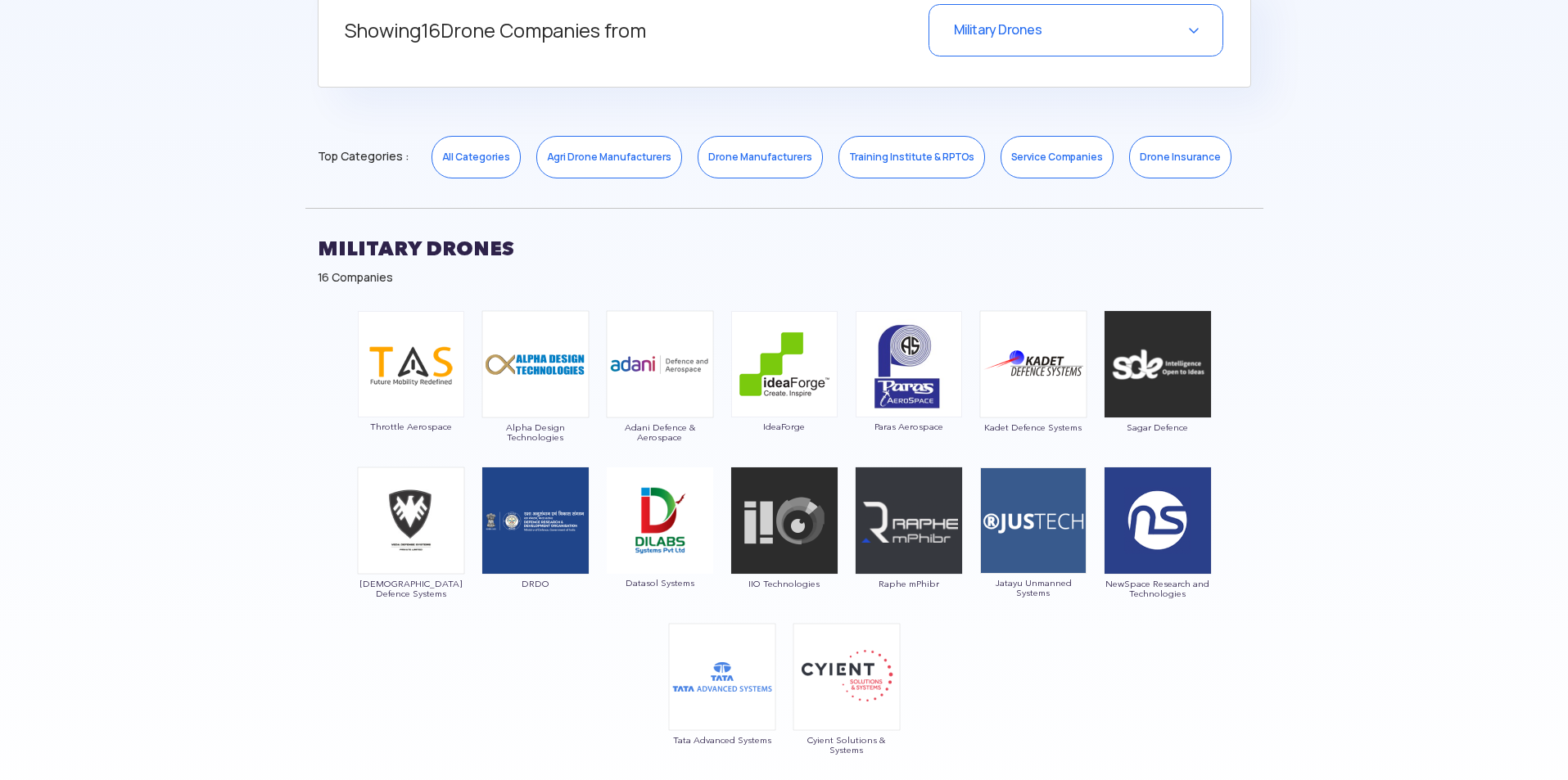
scroll to position [819, 0]
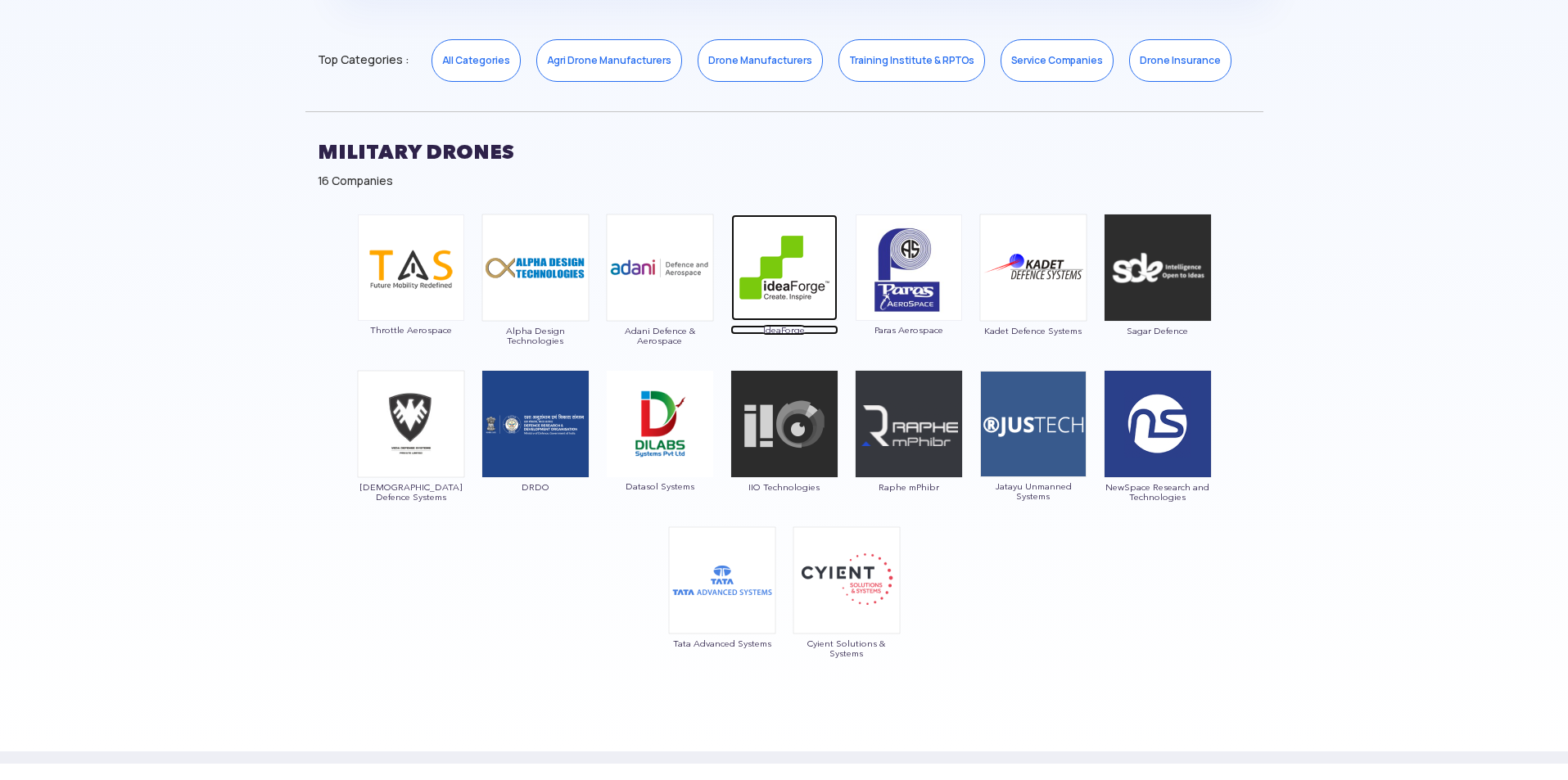
click at [815, 282] on img at bounding box center [784, 267] width 106 height 106
